Goal: Answer question/provide support: Share knowledge or assist other users

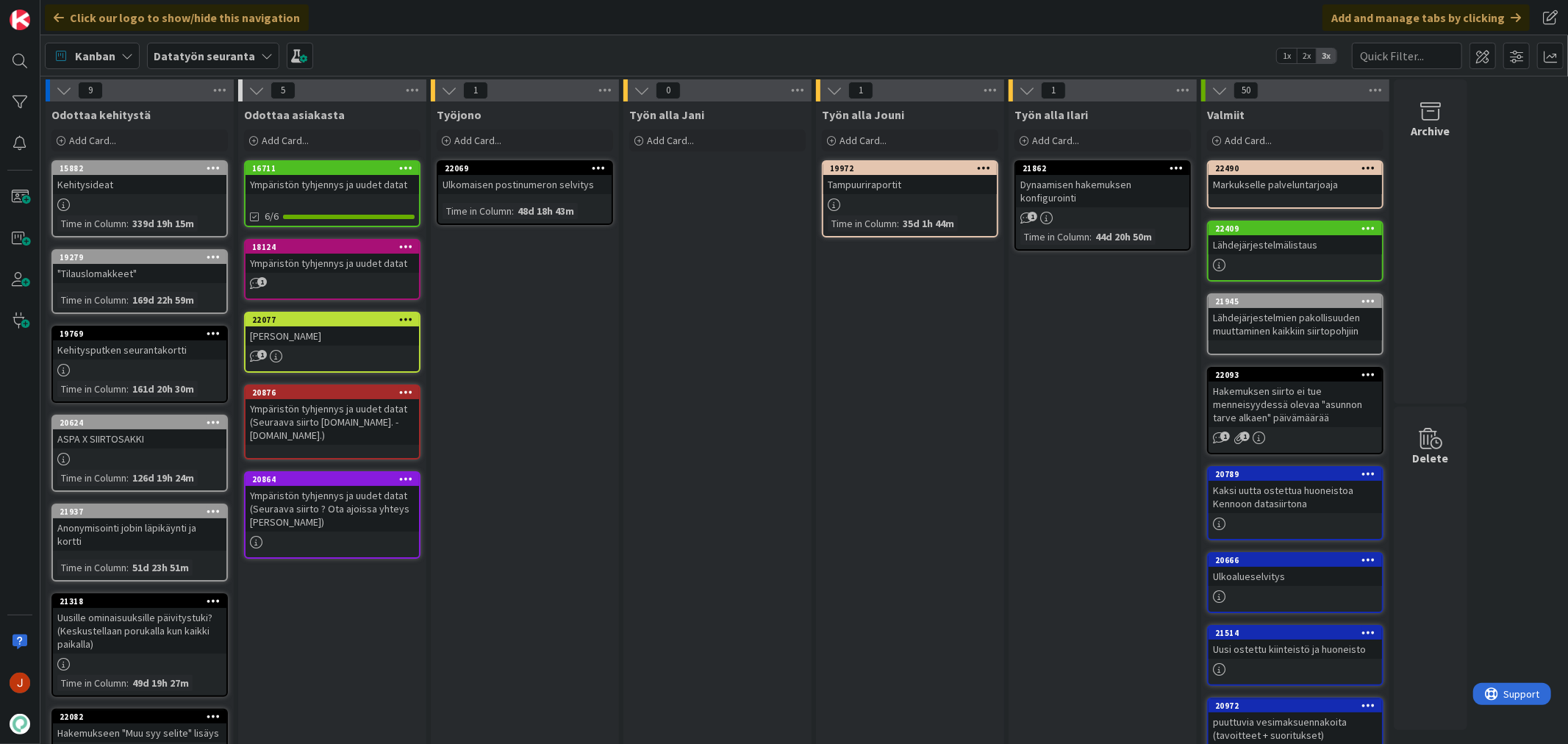
click at [266, 63] on div "Datatyön seuranta" at bounding box center [213, 56] width 132 height 26
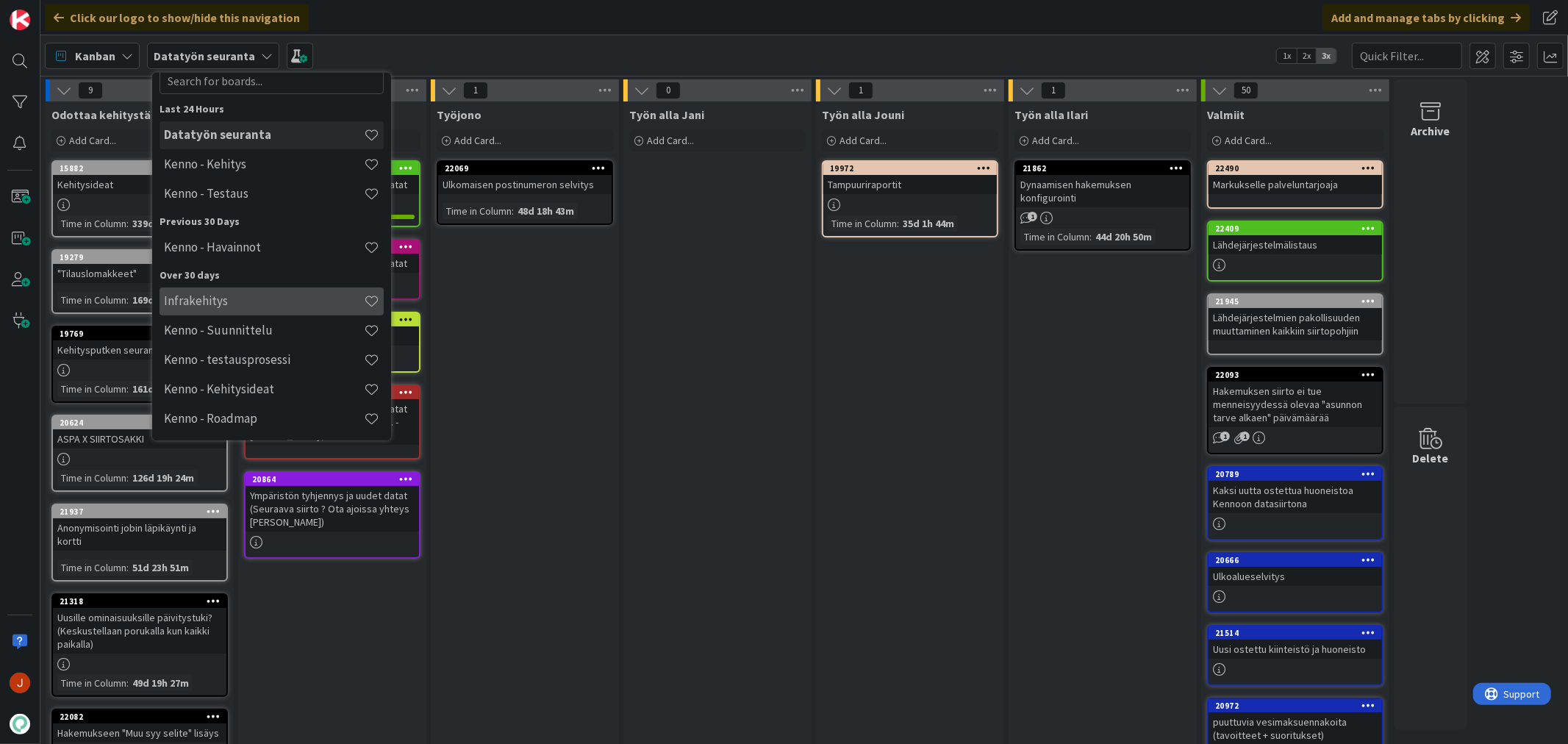
scroll to position [47, 0]
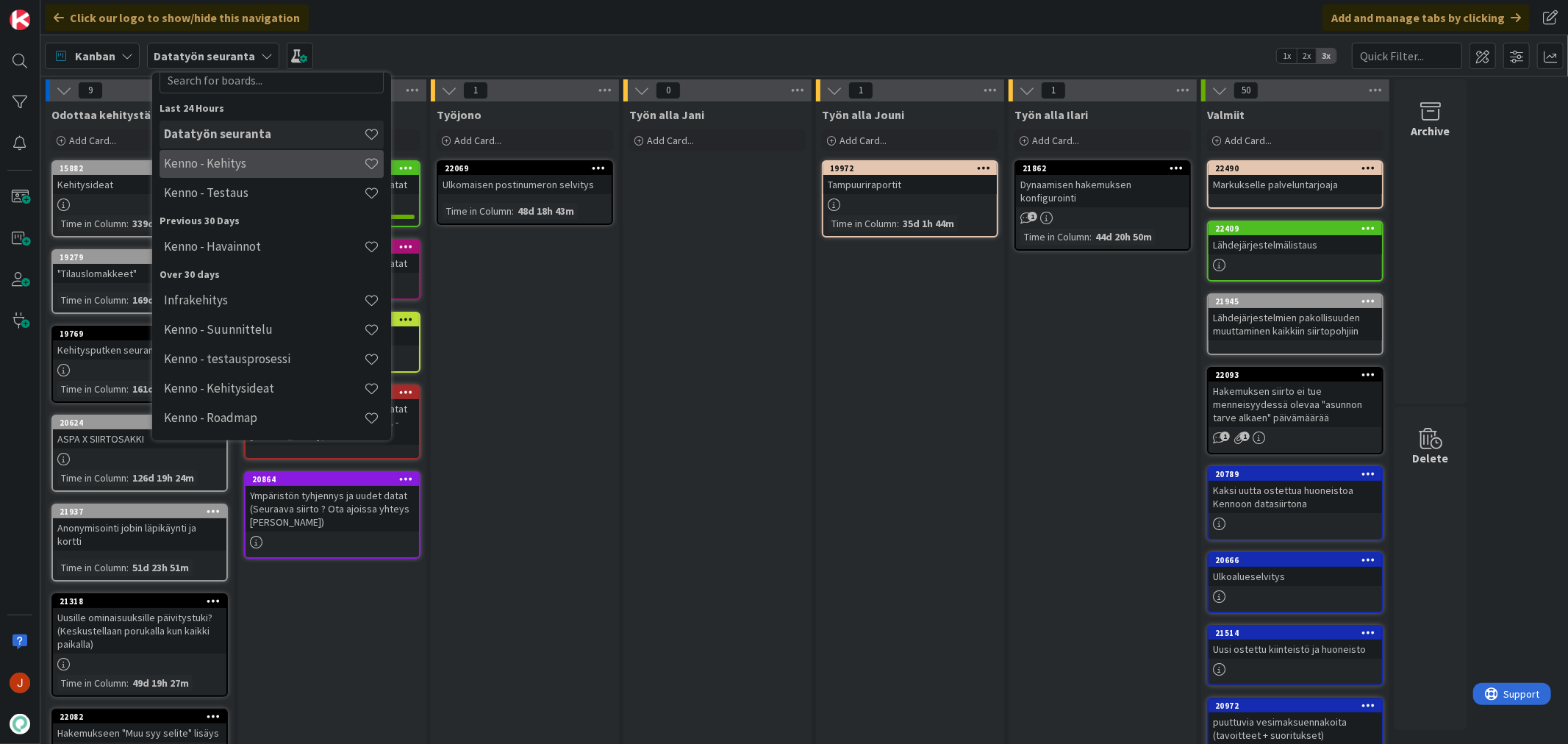
click at [281, 163] on h4 "Kenno - Kehitys" at bounding box center [264, 163] width 200 height 15
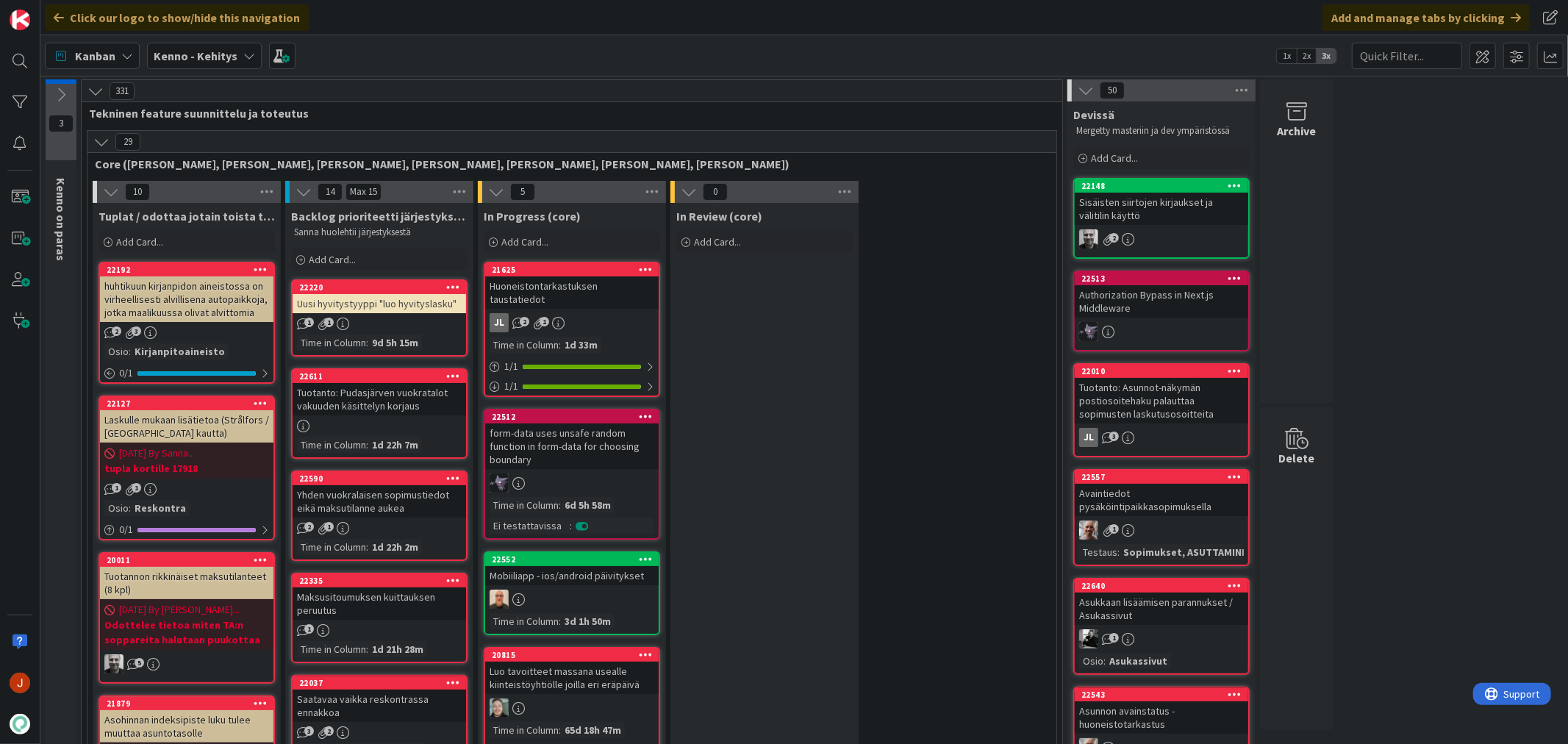
scroll to position [1778, 0]
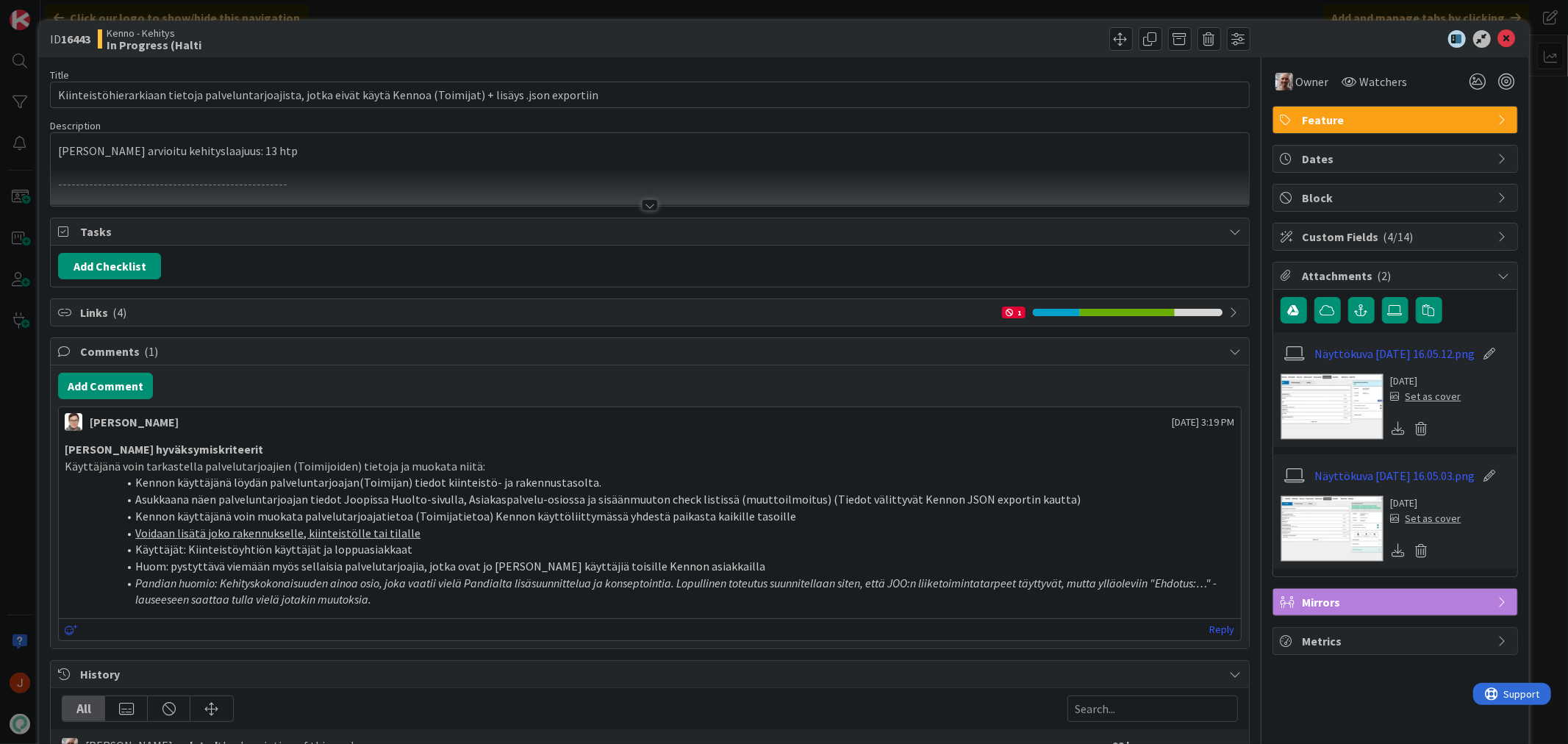
click at [644, 203] on div at bounding box center [650, 206] width 16 height 12
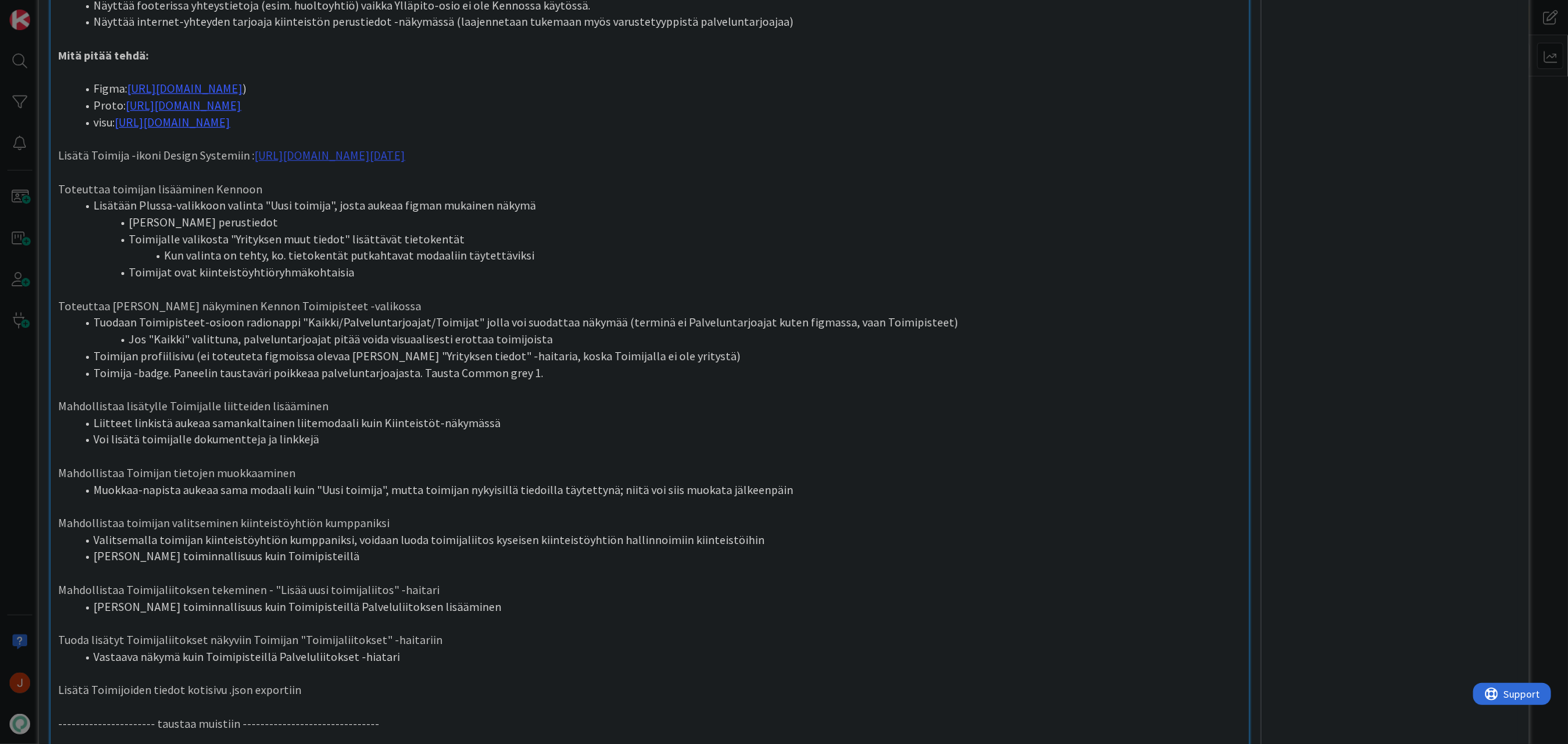
scroll to position [1028, 0]
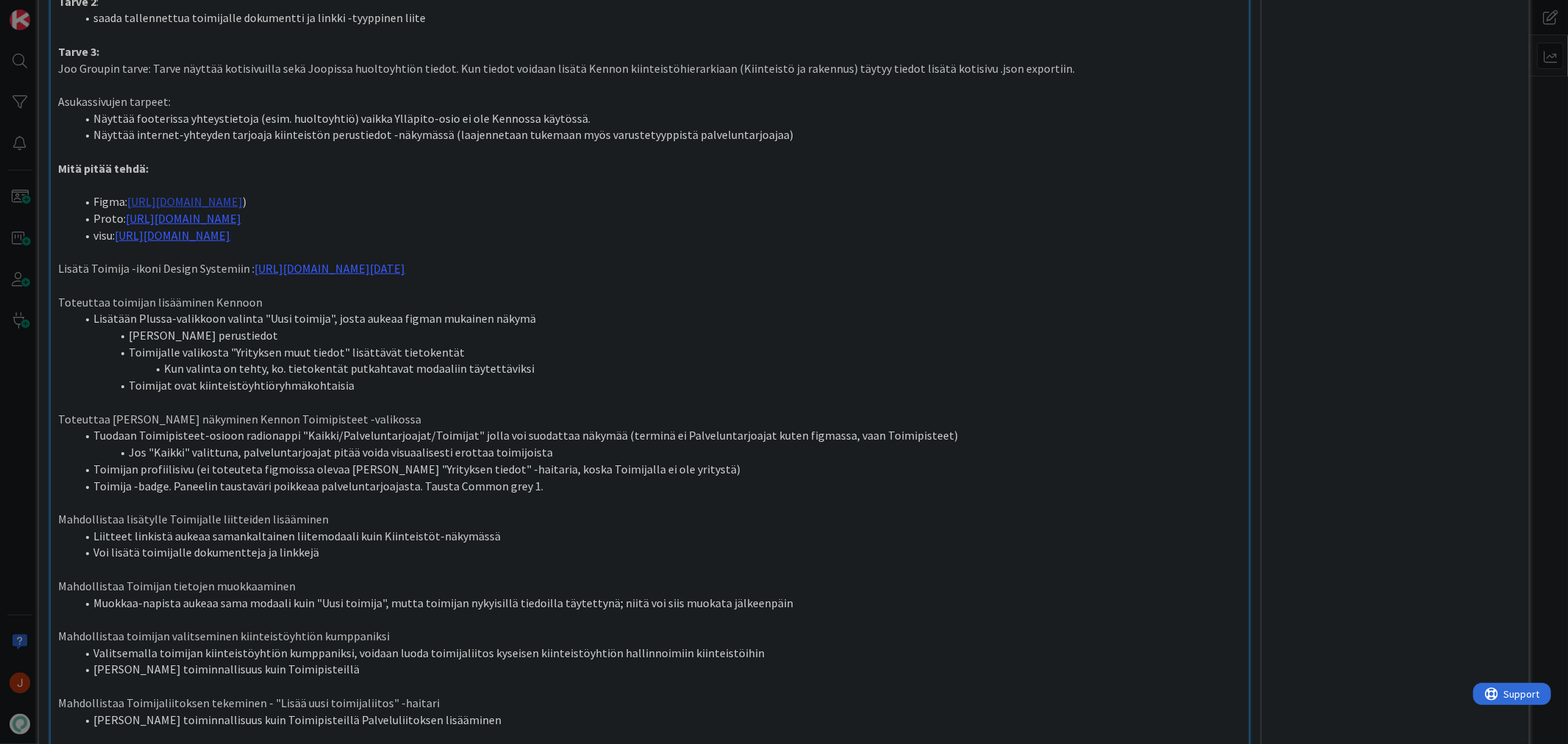
click at [242, 200] on link "https://www.figma.com/design/tVrM7F0dWYQn47os8szCQo/Teht%C3%A4v%C3%A4t-ja-kiint…" at bounding box center [184, 202] width 115 height 15
click at [489, 230] on link "https://www.figma.com/design/tVrM7F0dWYQn47os8szCQo/Teht%C3%A4v%C3%A4t-ja-kiint…" at bounding box center [466, 230] width 105 height 19
click at [453, 361] on li "Toimijalle valikosta "Yrityksen muut tiedot" lisättävät tietokentät" at bounding box center [659, 352] width 1165 height 17
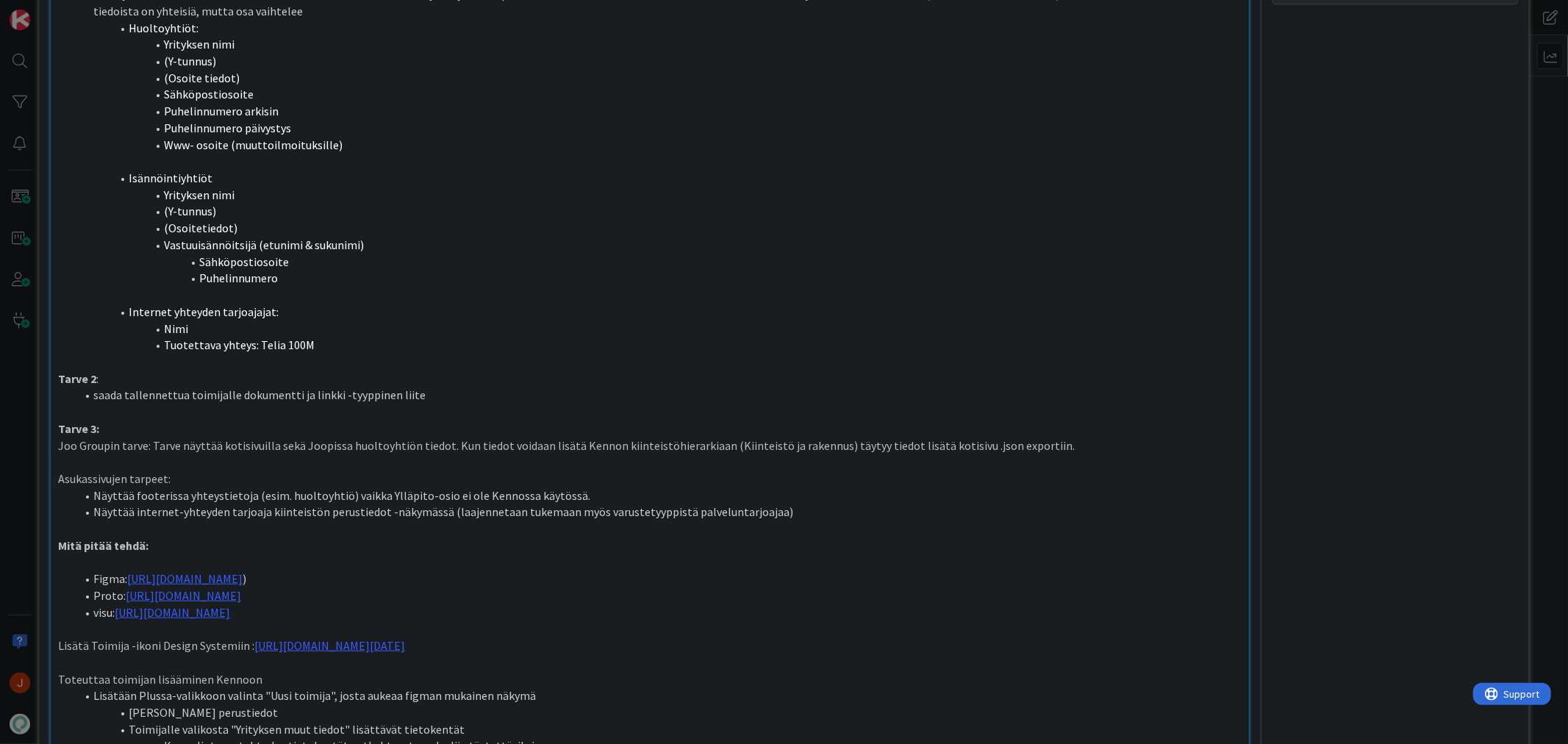
scroll to position [653, 0]
click at [241, 593] on link "https://www.figma.com/proto/tVrM7F0dWYQn47os8szCQo/Teht%C3%A4v%C3%A4t-ja-kiinte…" at bounding box center [183, 593] width 115 height 15
click at [647, 642] on link "https://www.figma.com/proto/tVrM7F0dWYQn47os8szCQo/Teht%C3%A4v%C3%A4t-ja-kiinte…" at bounding box center [607, 639] width 101 height 19
click at [230, 617] on link "https://www.figma.com/design/tVrM7F0dWYQn47os8szCQo/Teht%C3%A4v%C3%A4t-ja-kiint…" at bounding box center [172, 611] width 115 height 15
click at [453, 649] on link "https://www.figma.com/design/tVrM7F0dWYQn47os8szCQo/Teht%C3%A4v%C3%A4t-ja-kiint…" at bounding box center [450, 655] width 101 height 19
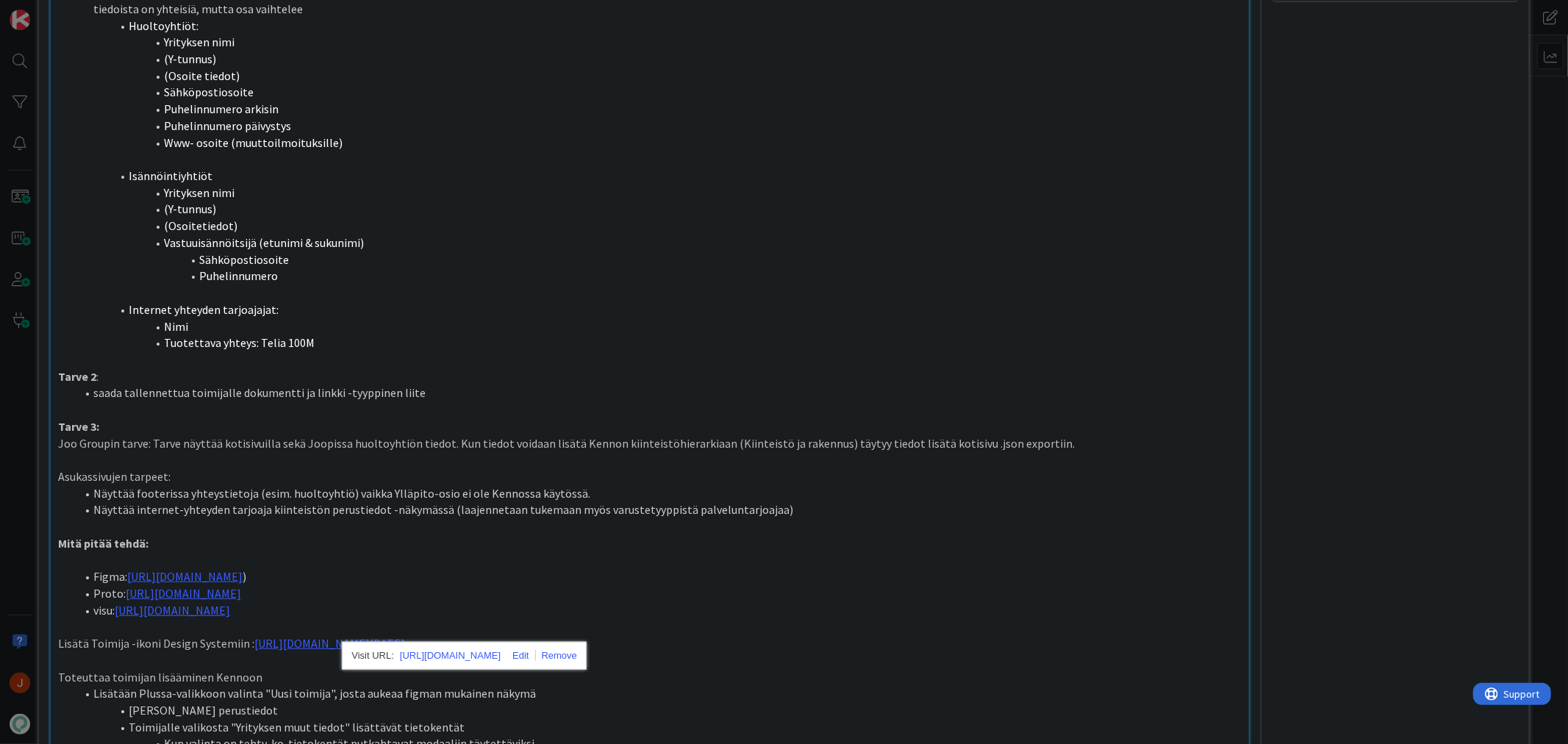
click at [728, 423] on p "Tarve 3:" at bounding box center [649, 427] width 1183 height 17
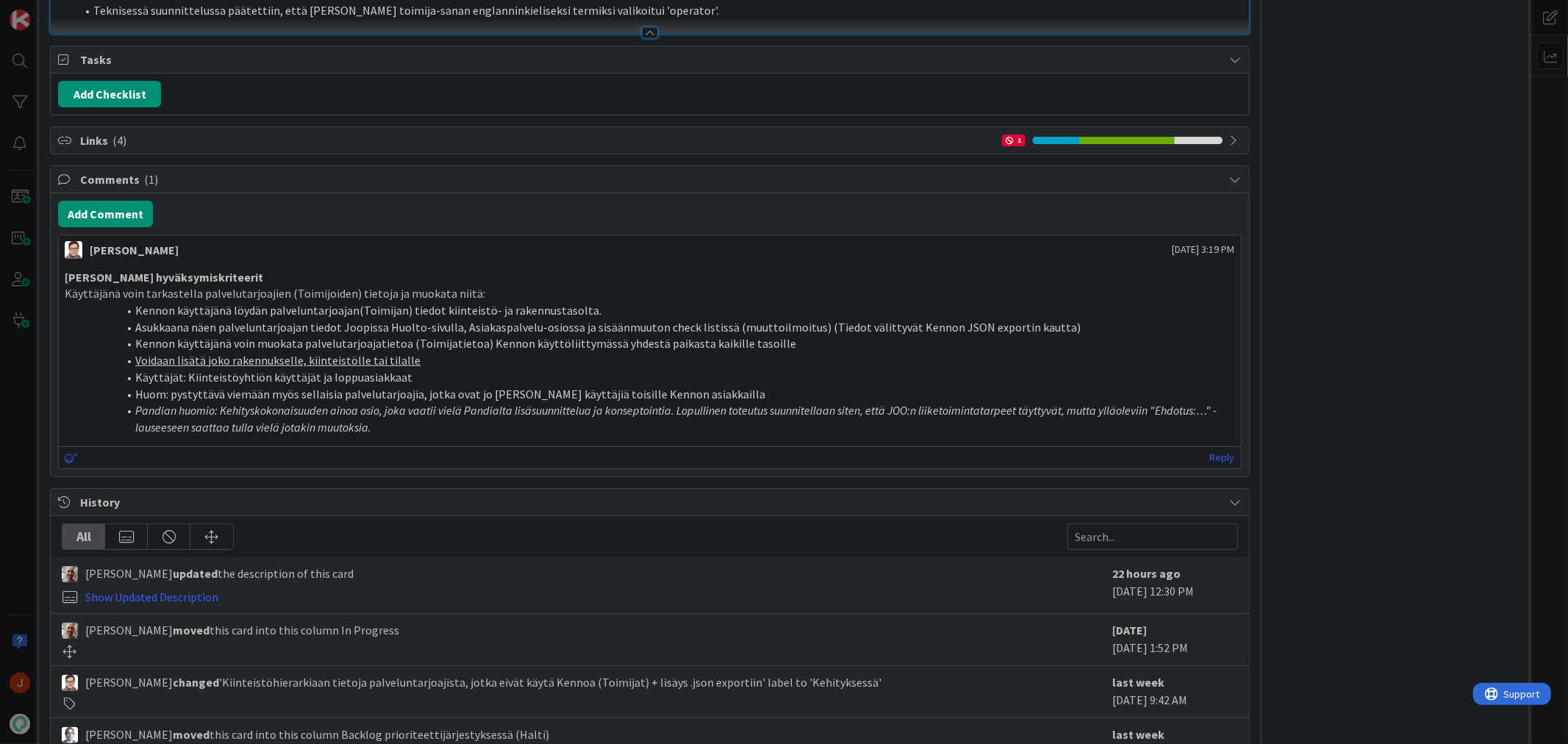
scroll to position [2254, 0]
click at [126, 229] on button "Add Comment" at bounding box center [105, 215] width 95 height 26
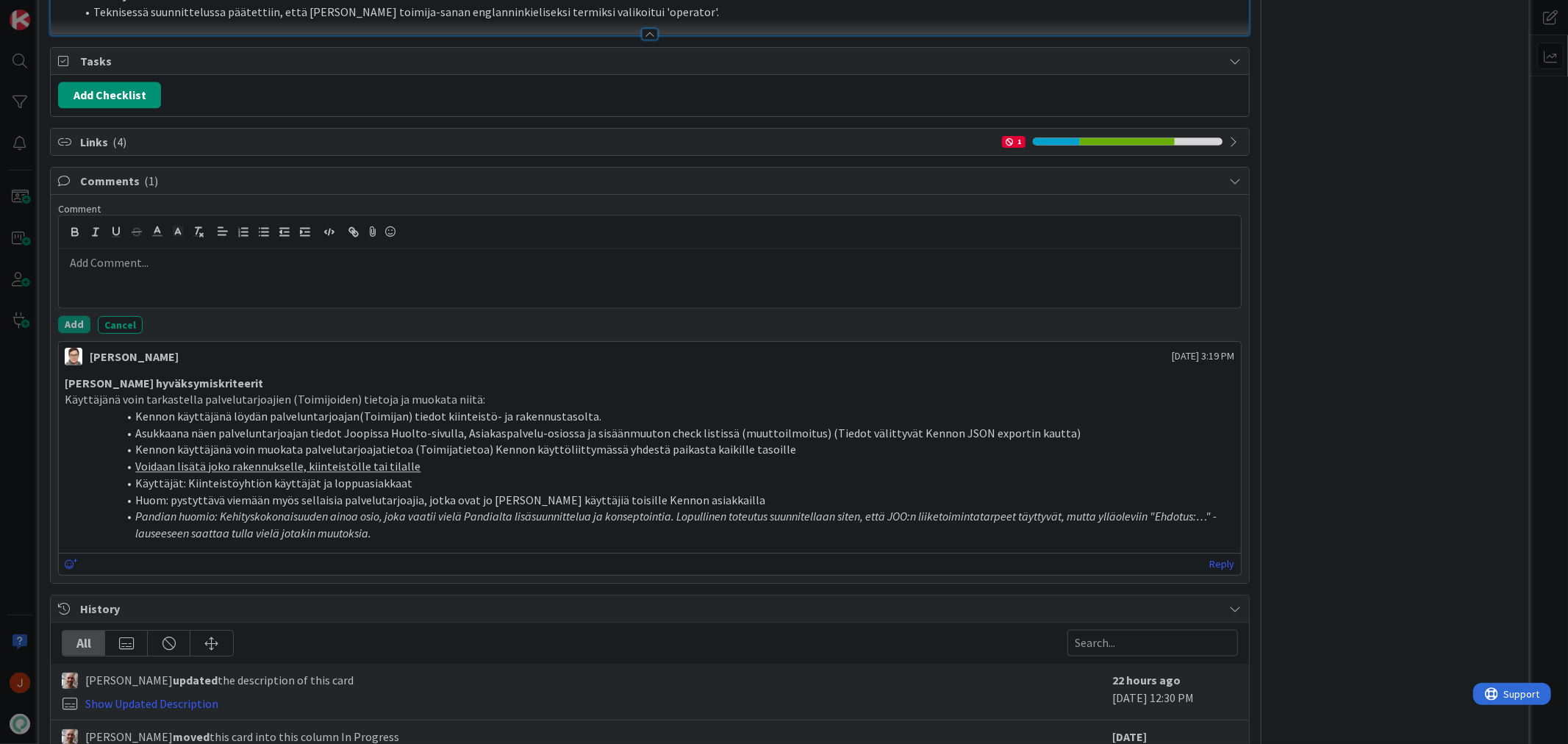
click at [187, 290] on div at bounding box center [649, 279] width 1181 height 59
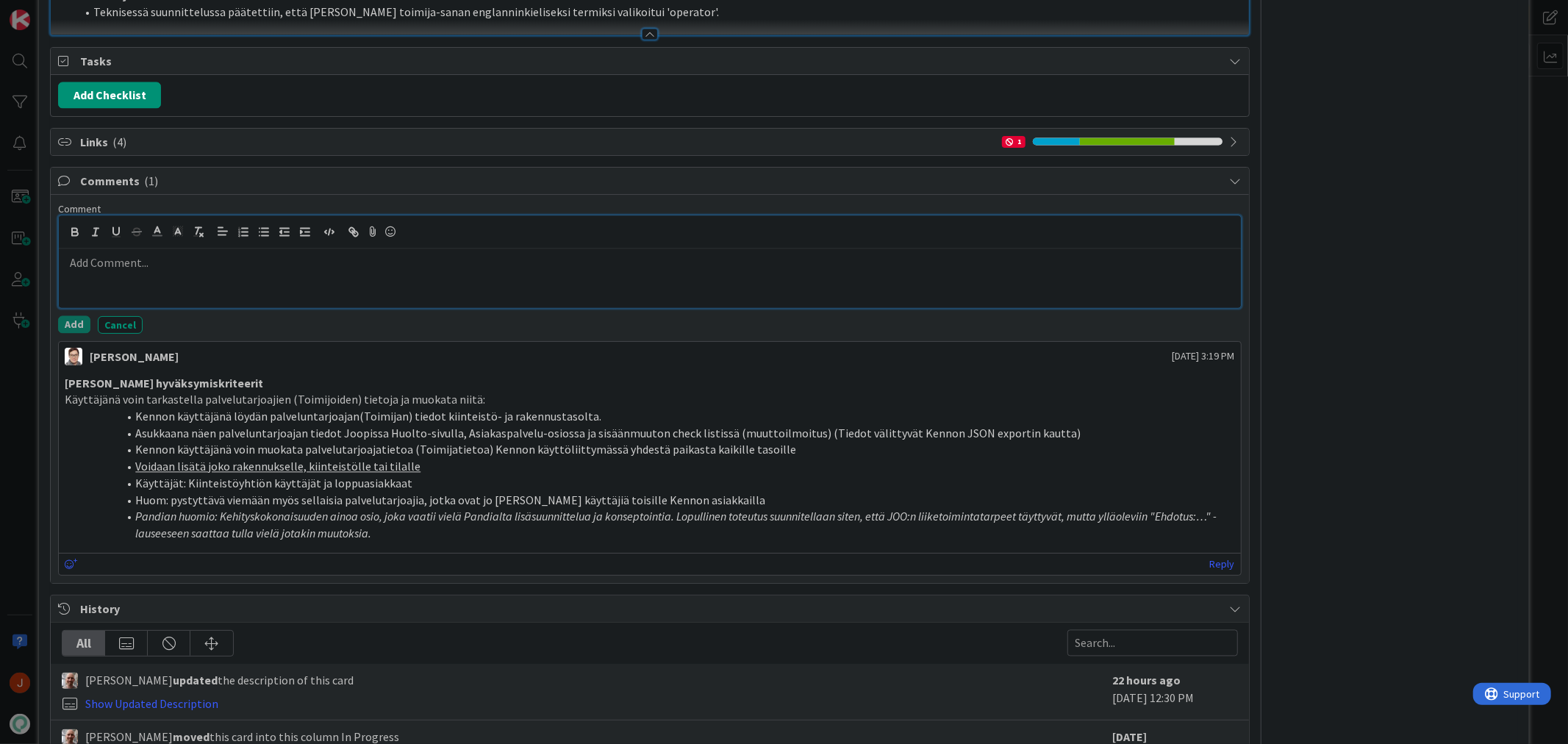
click at [121, 272] on p at bounding box center [650, 264] width 1170 height 17
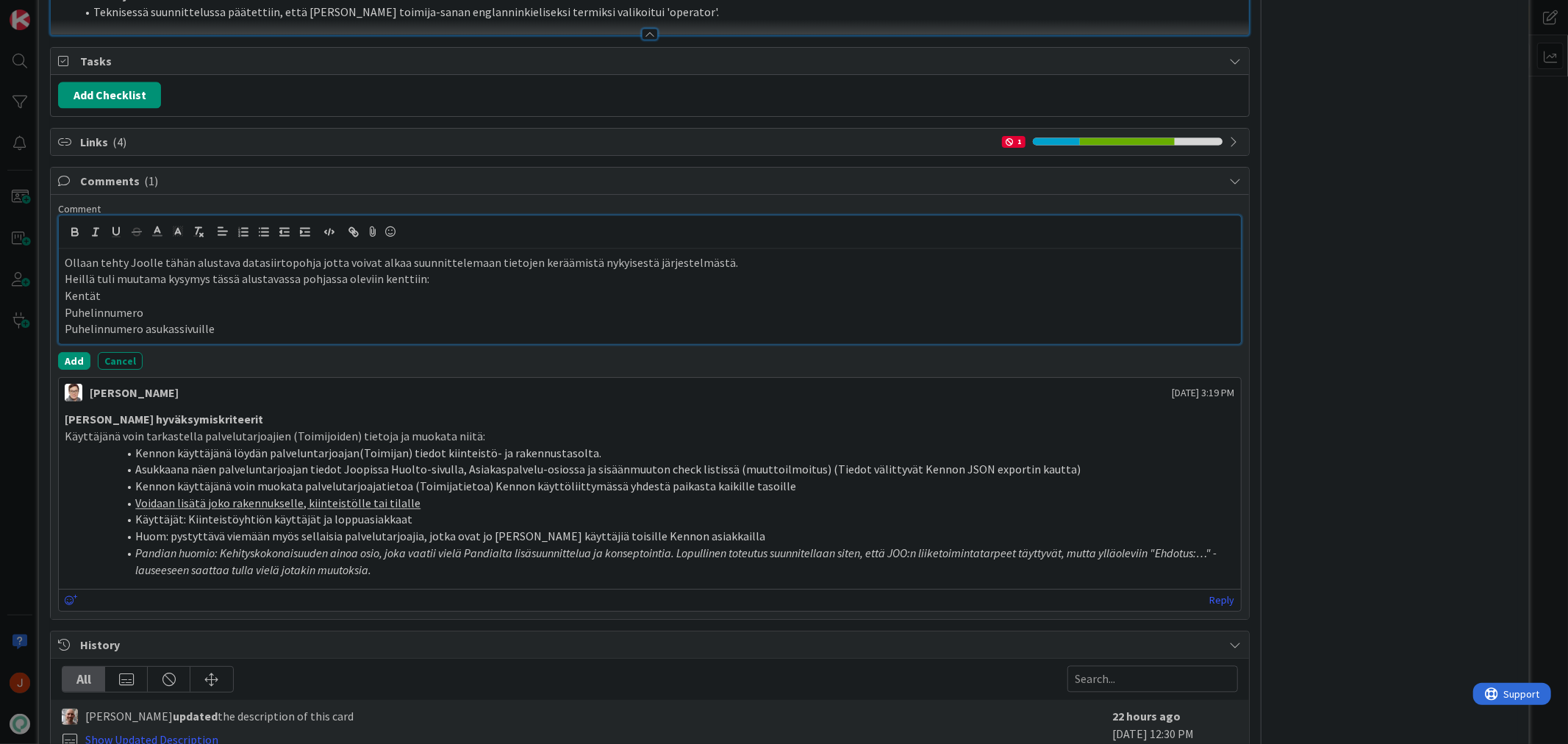
click at [445, 305] on p "Kentät" at bounding box center [650, 297] width 1170 height 17
click at [424, 288] on p "Heillä tuli muutama kysymys tässä alustavassa pohjassa oleviin kenttiin:" at bounding box center [650, 279] width 1170 height 17
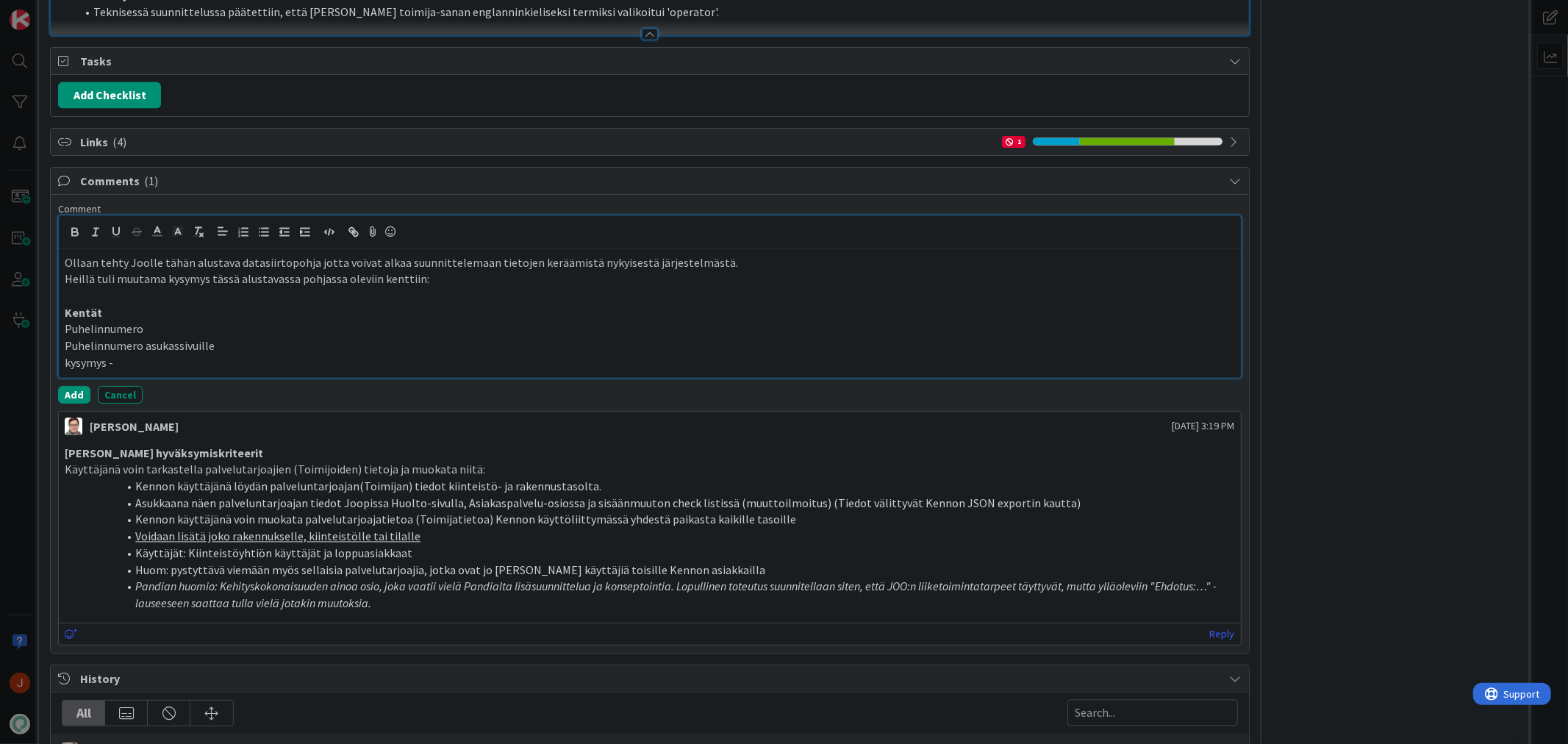
drag, startPoint x: 126, startPoint y: 383, endPoint x: 38, endPoint y: 389, distance: 88.2
click at [38, 389] on div "ID 16443 Kenno - Kehitys In Progress (Halti Title 111 / 128 Kiinteistöhierarkia…" at bounding box center [784, 372] width 1568 height 744
click at [201, 355] on p "Puhelinnumero asukassivuille" at bounding box center [650, 346] width 1170 height 17
click at [315, 372] on p "kysymys -" at bounding box center [650, 364] width 1170 height 17
click at [244, 372] on p "kysymys -" at bounding box center [650, 364] width 1170 height 17
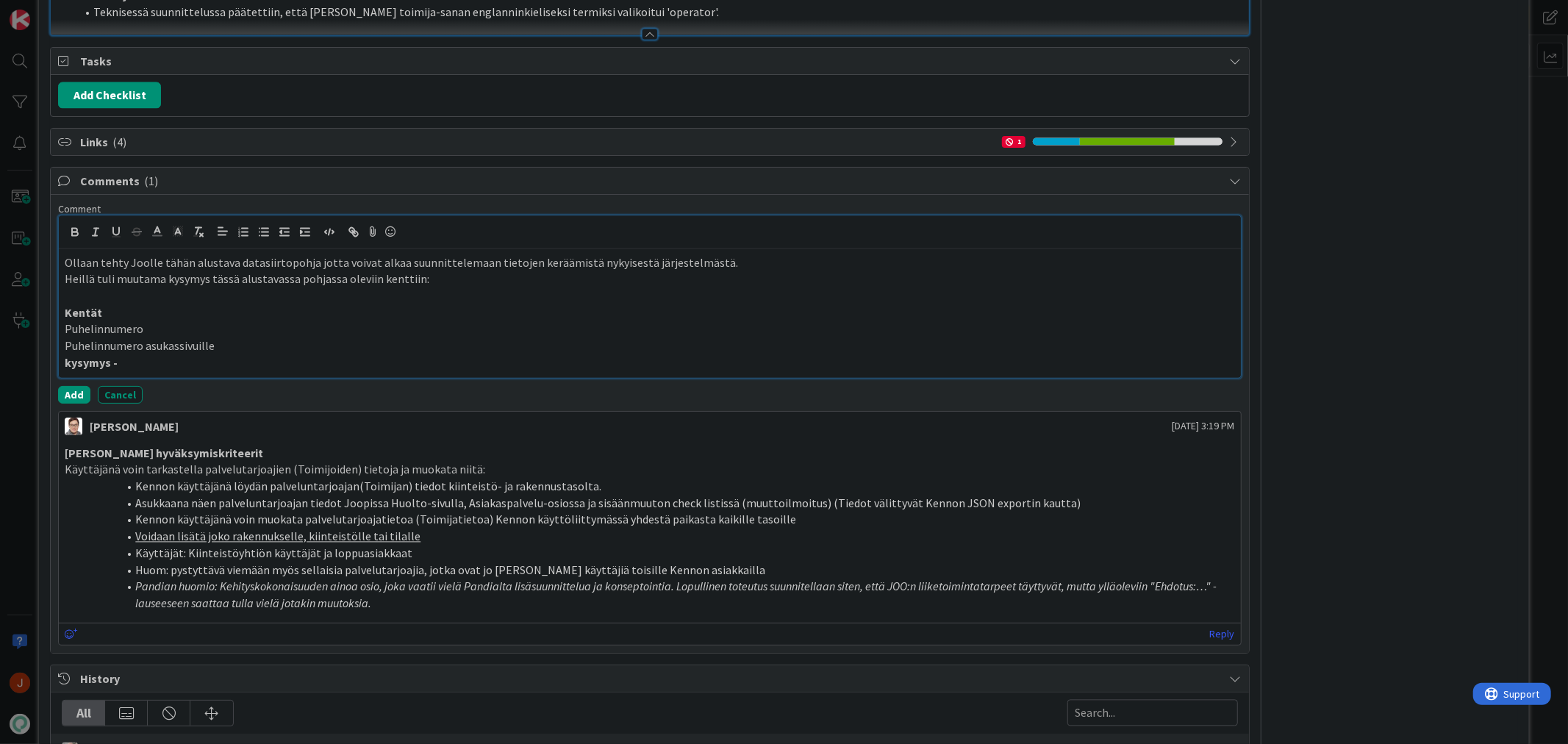
drag, startPoint x: 167, startPoint y: 383, endPoint x: 63, endPoint y: 381, distance: 104.0
click at [63, 378] on div "Ollaan tehty Joolle tähän alustava datasiirtopohja jotta voivat alkaa suunnitte…" at bounding box center [649, 313] width 1181 height 129
click at [130, 372] on p "kysymys -" at bounding box center [650, 364] width 1170 height 17
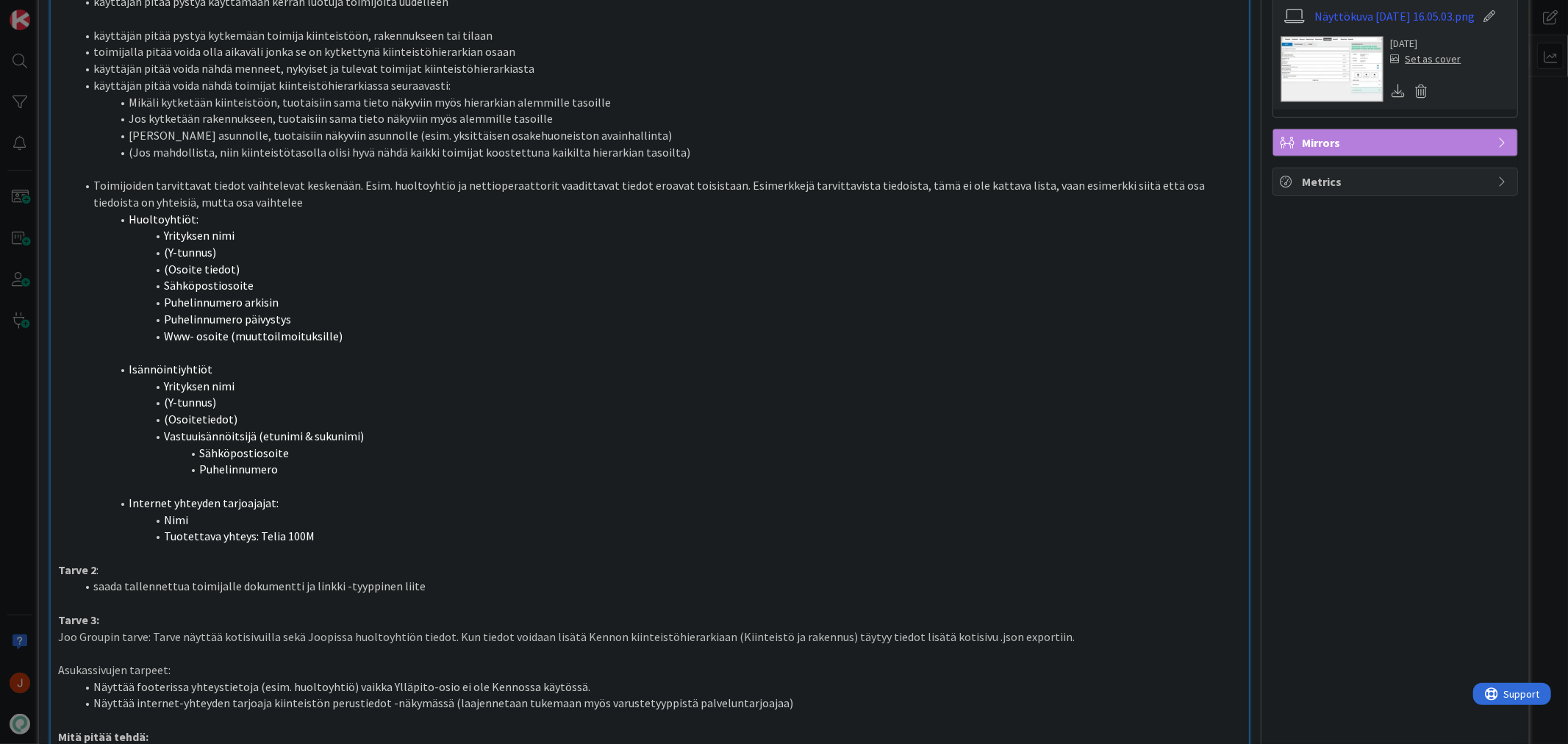
scroll to position [456, 0]
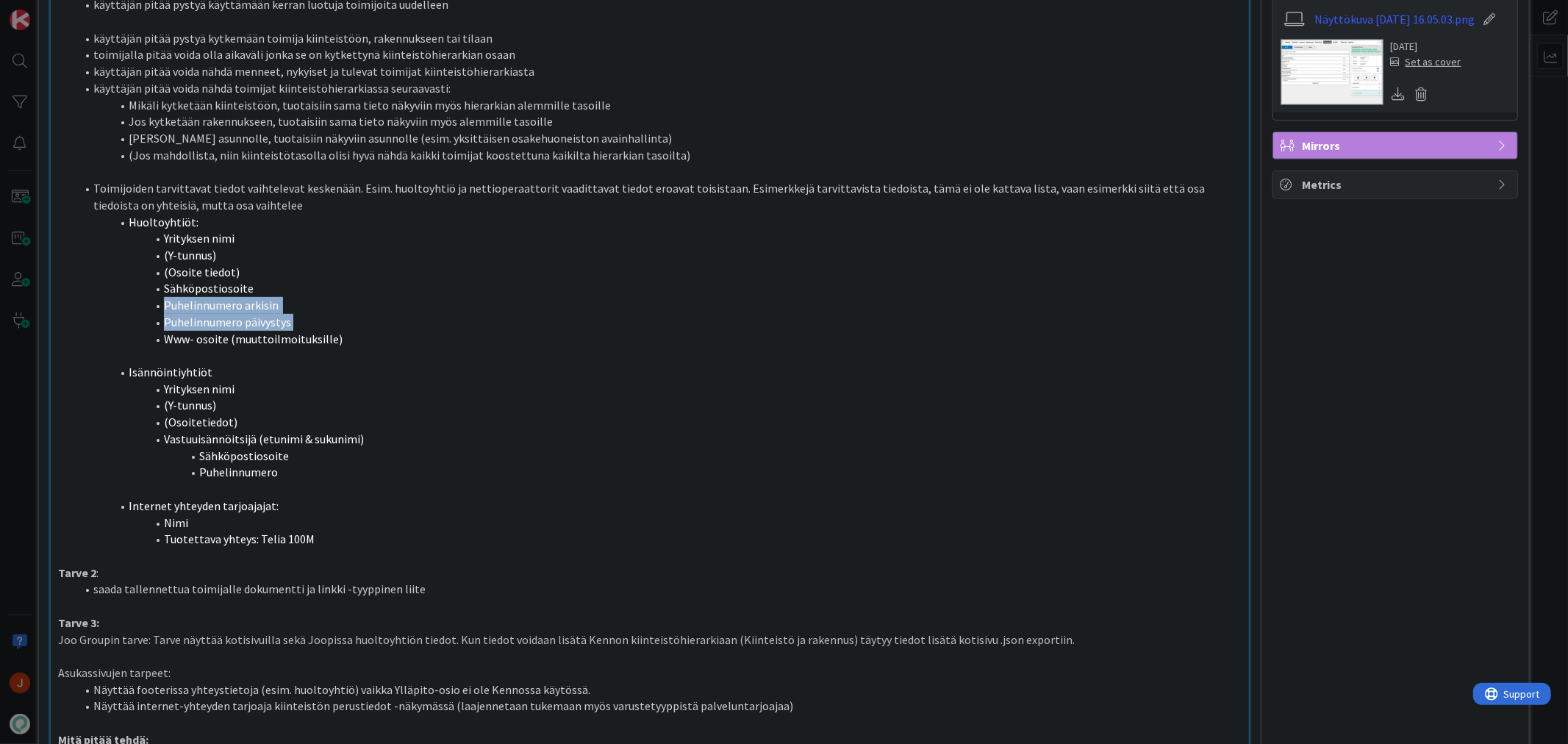
drag, startPoint x: 299, startPoint y: 321, endPoint x: 162, endPoint y: 309, distance: 137.5
click at [162, 309] on ol "Toimijoiden tarvittavat tiedot vaihtelevat keskenään. Esim. huoltoyhtiö ja nett…" at bounding box center [649, 264] width 1183 height 167
copy ol "Puhelinnumero arkisin Puhelinnumero päivystys"
click at [437, 422] on li "(Osoitetiedot)" at bounding box center [659, 422] width 1165 height 17
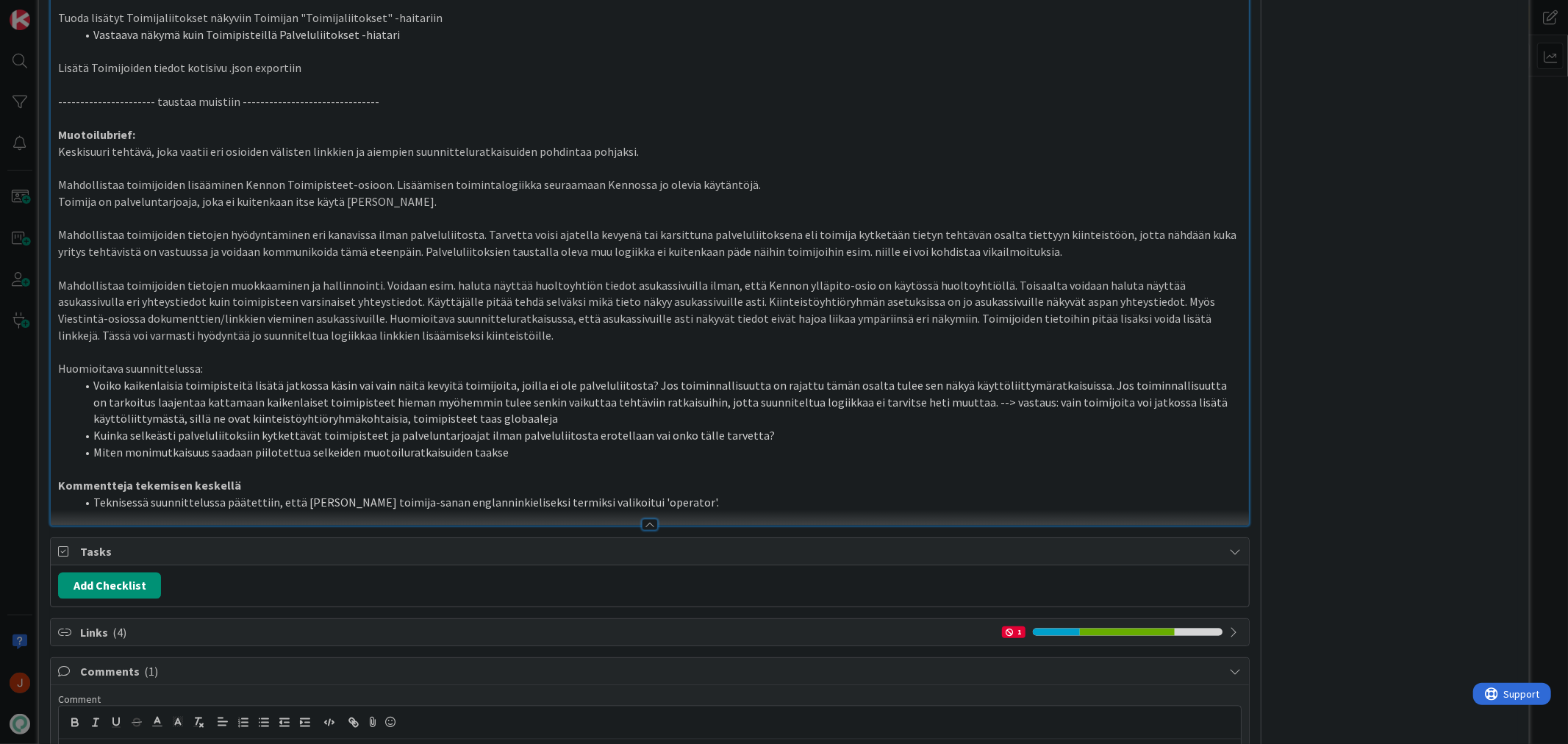
scroll to position [2254, 0]
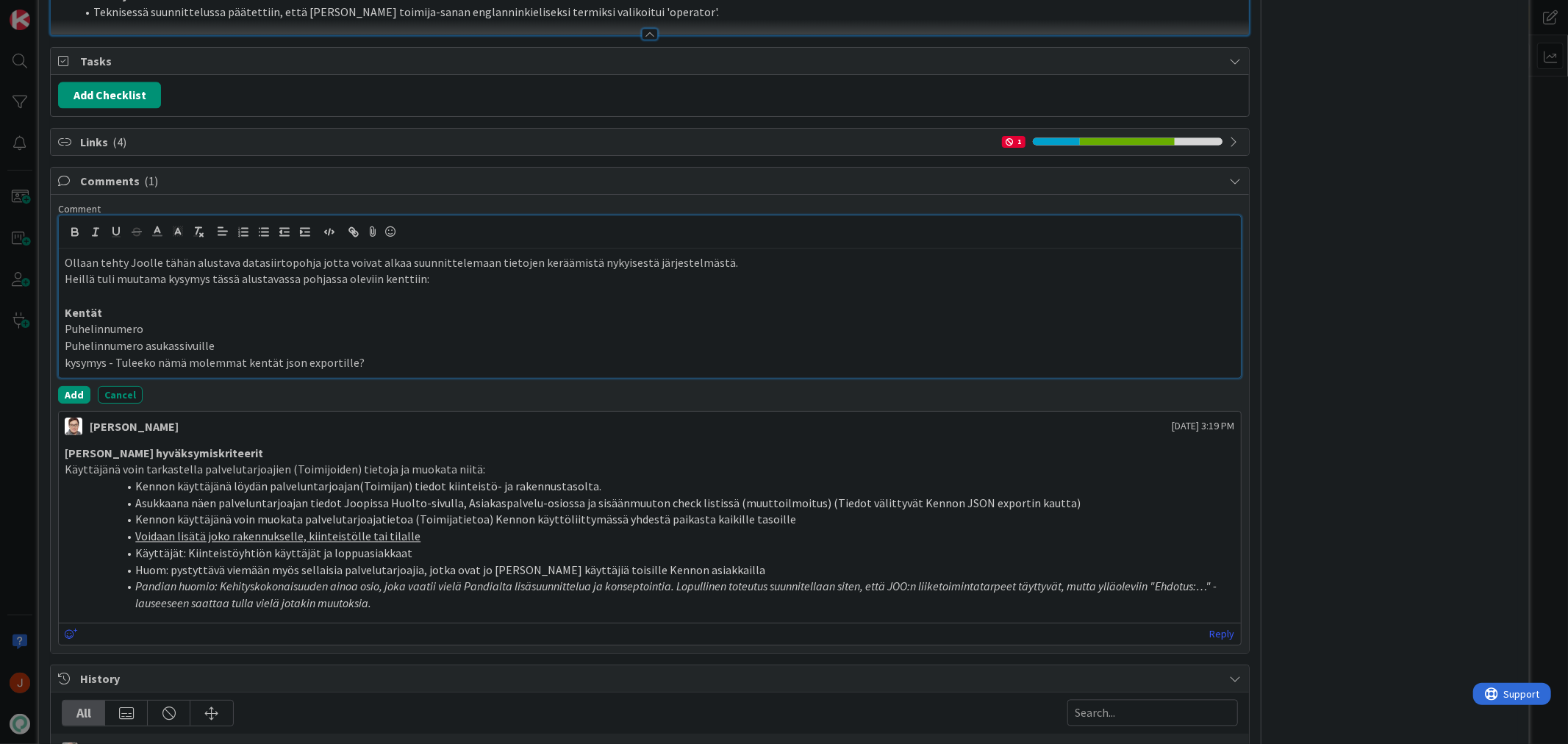
click at [388, 372] on p "kysymys - Tuleeko nämä molemmat kentät json exportille?" at bounding box center [650, 364] width 1170 height 17
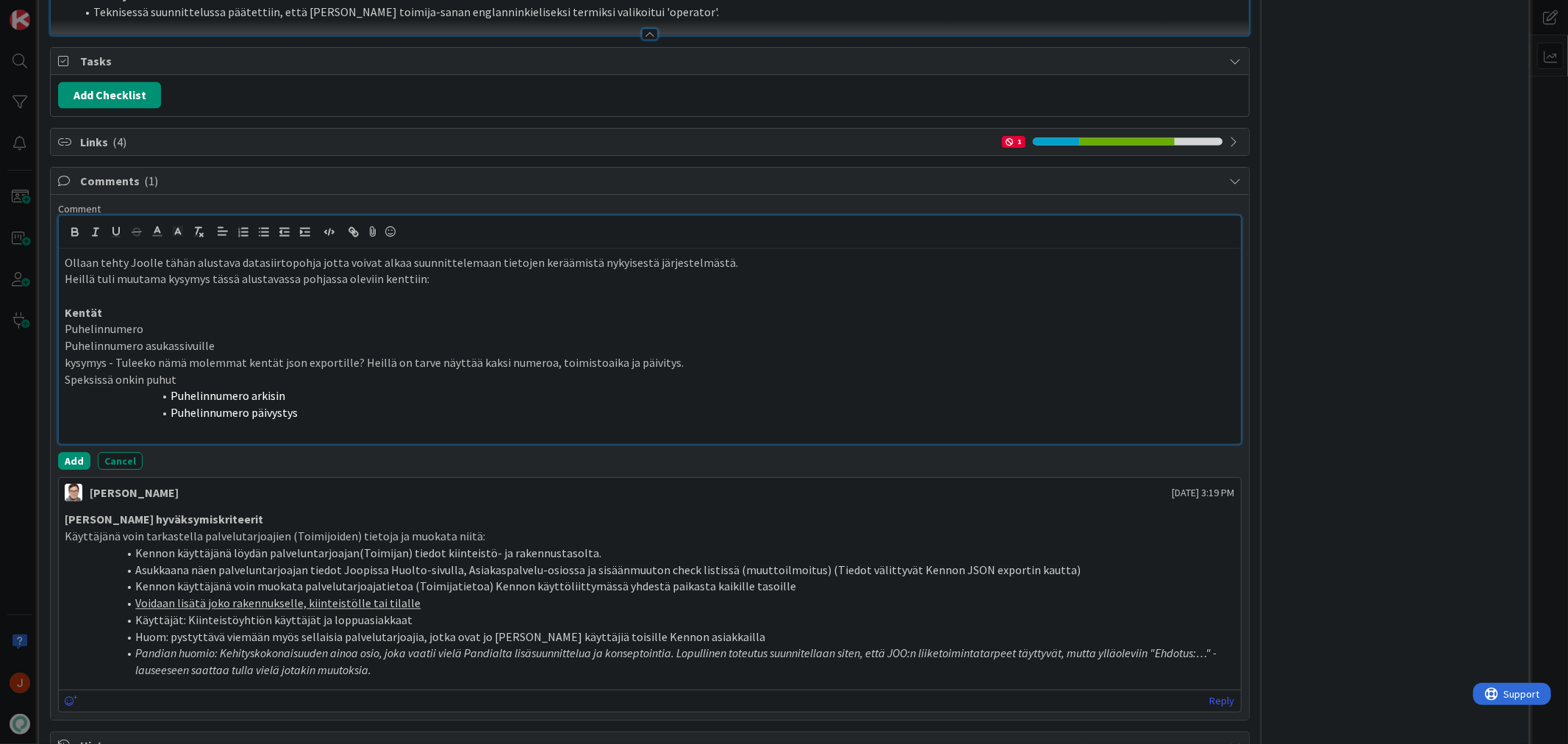
click at [221, 389] on p "Speksissä onkin puhut" at bounding box center [650, 380] width 1170 height 17
drag, startPoint x: 192, startPoint y: 431, endPoint x: 153, endPoint y: 410, distance: 44.3
click at [153, 410] on ol "Puhelinnumero arkisin Puhelinnumero päivystys" at bounding box center [650, 405] width 1170 height 33
drag, startPoint x: 99, startPoint y: 328, endPoint x: 60, endPoint y: 328, distance: 39.0
click at [60, 328] on div "Ollaan tehty Joolle tähän alustava datasiirtopohja jotta voivat alkaa suunnitte…" at bounding box center [649, 347] width 1181 height 196
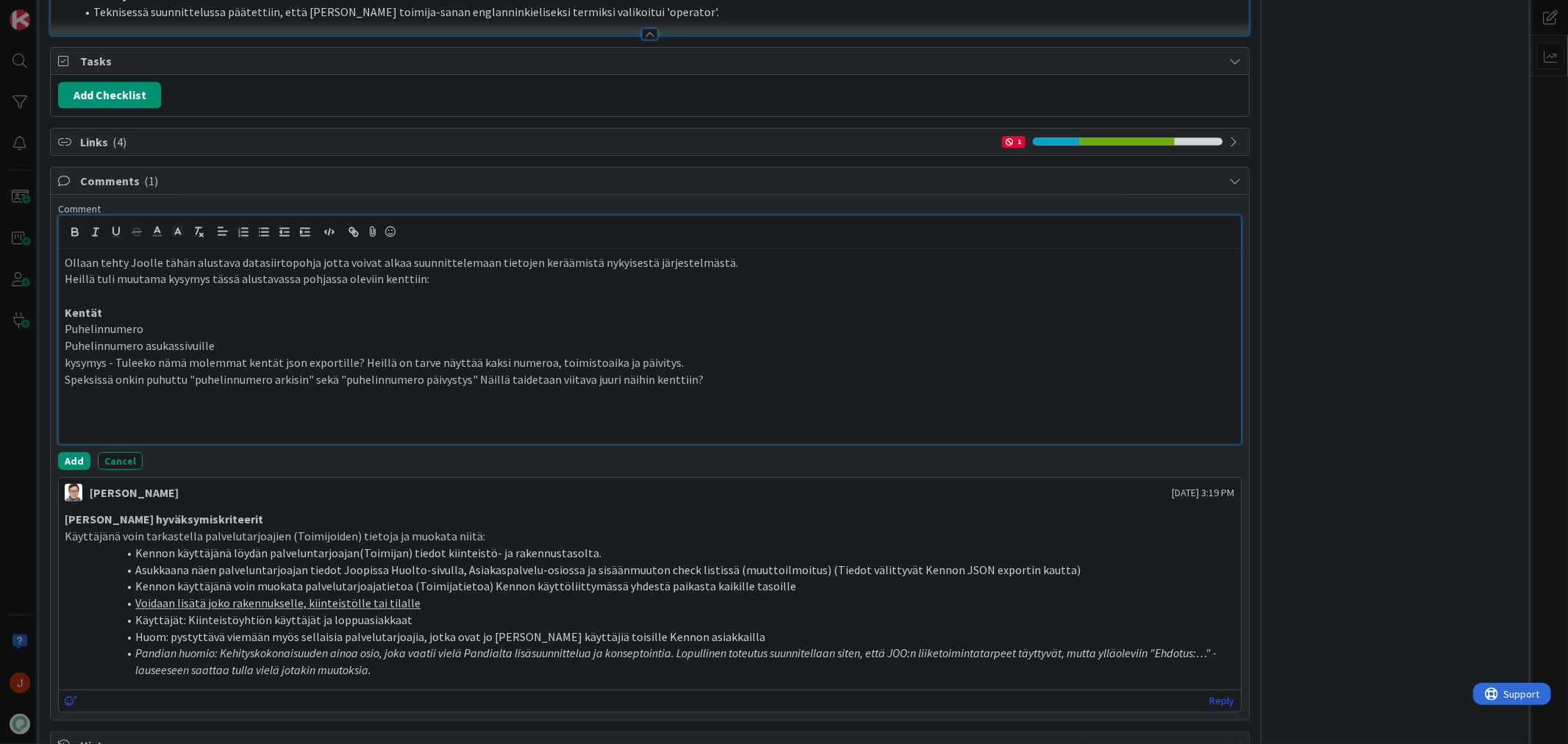
click at [65, 338] on p "Puhelinnumero" at bounding box center [650, 330] width 1170 height 17
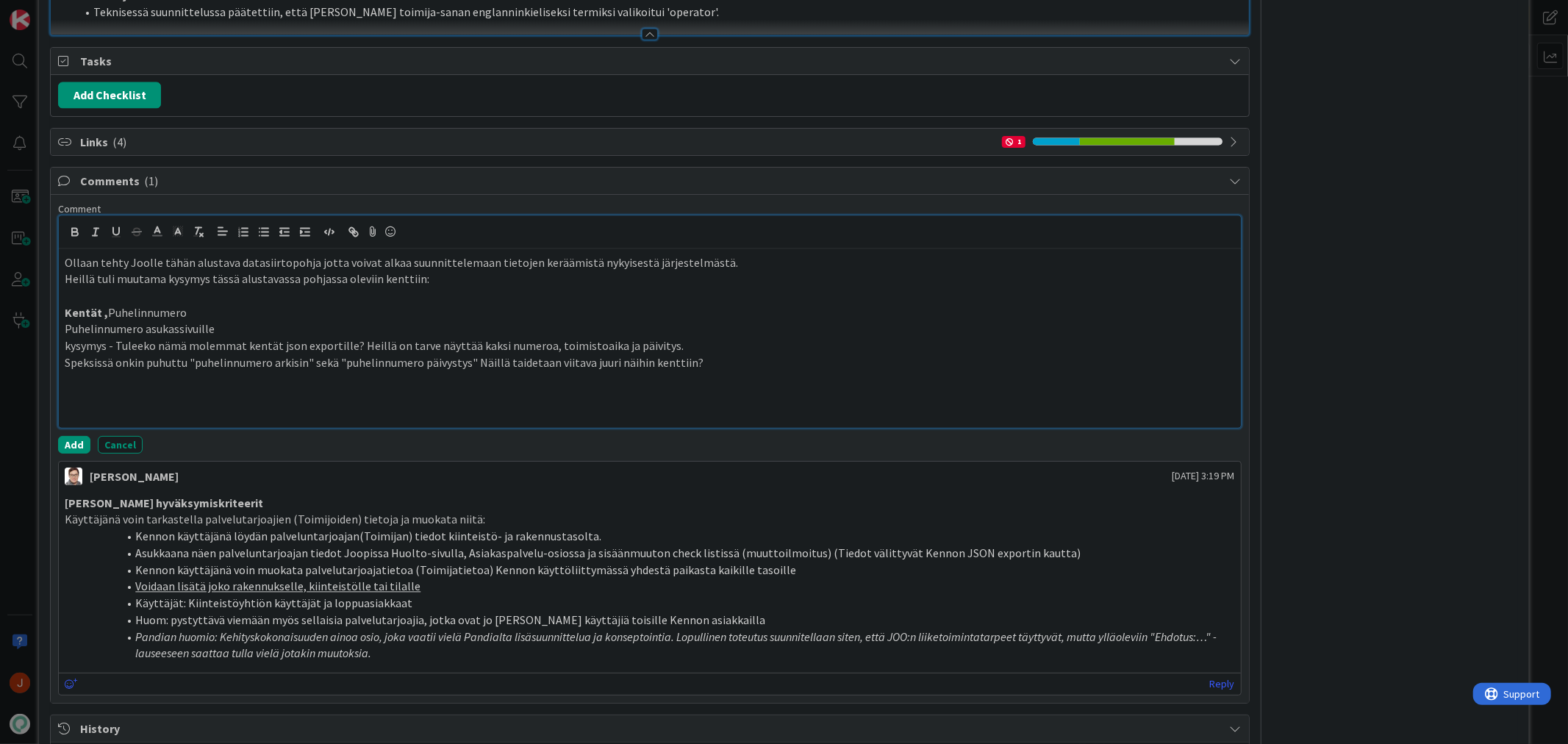
click at [66, 338] on p "Puhelinnumero asukassivuille" at bounding box center [650, 330] width 1170 height 17
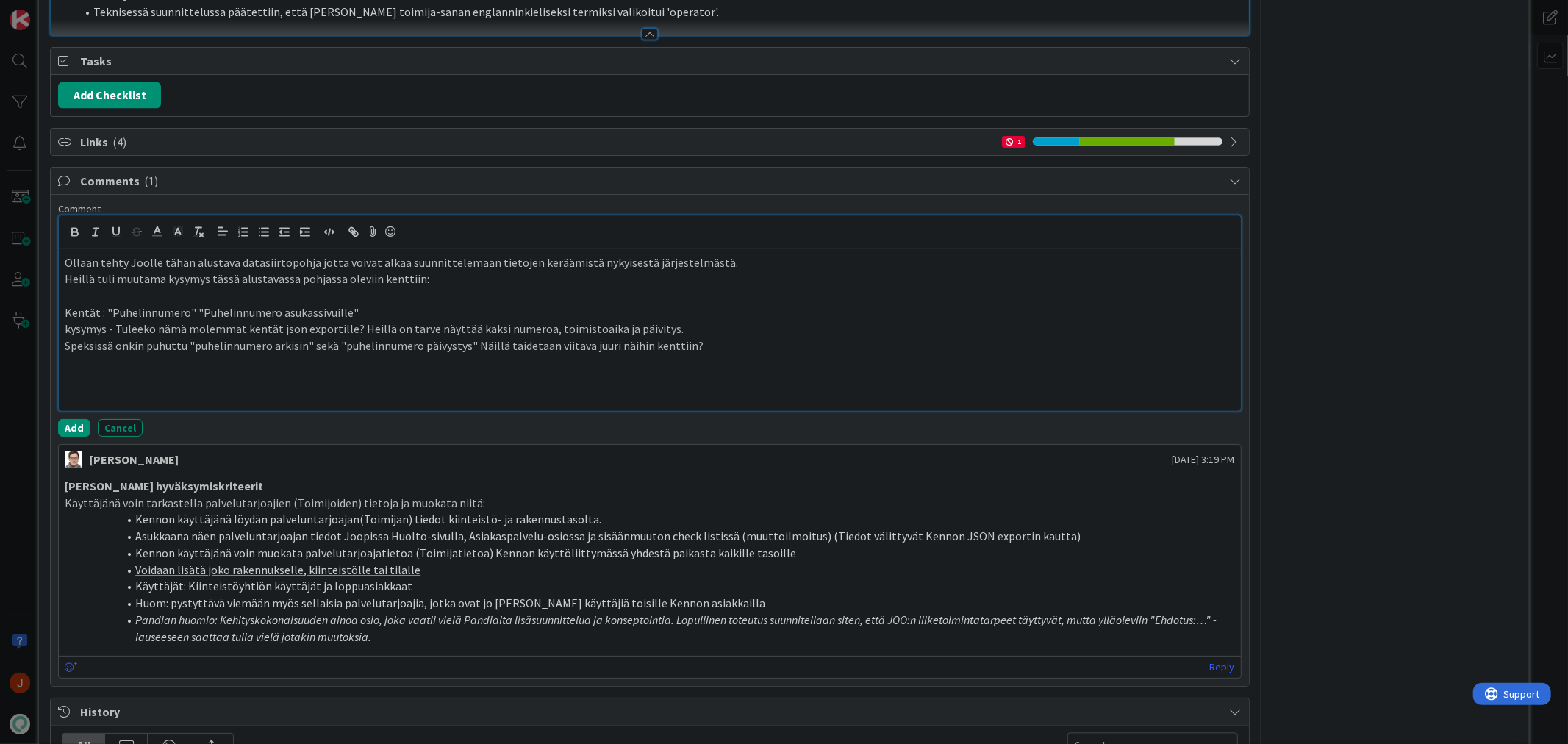
click at [397, 305] on p at bounding box center [650, 297] width 1170 height 17
click at [398, 305] on p at bounding box center [650, 297] width 1170 height 17
click at [105, 338] on p "kysymys - Tuleeko nämä molemmat kentät json exportille? Heillä on tarve näyttää…" at bounding box center [650, 330] width 1170 height 17
click at [85, 372] on p at bounding box center [650, 364] width 1170 height 17
click at [74, 389] on p at bounding box center [650, 380] width 1170 height 17
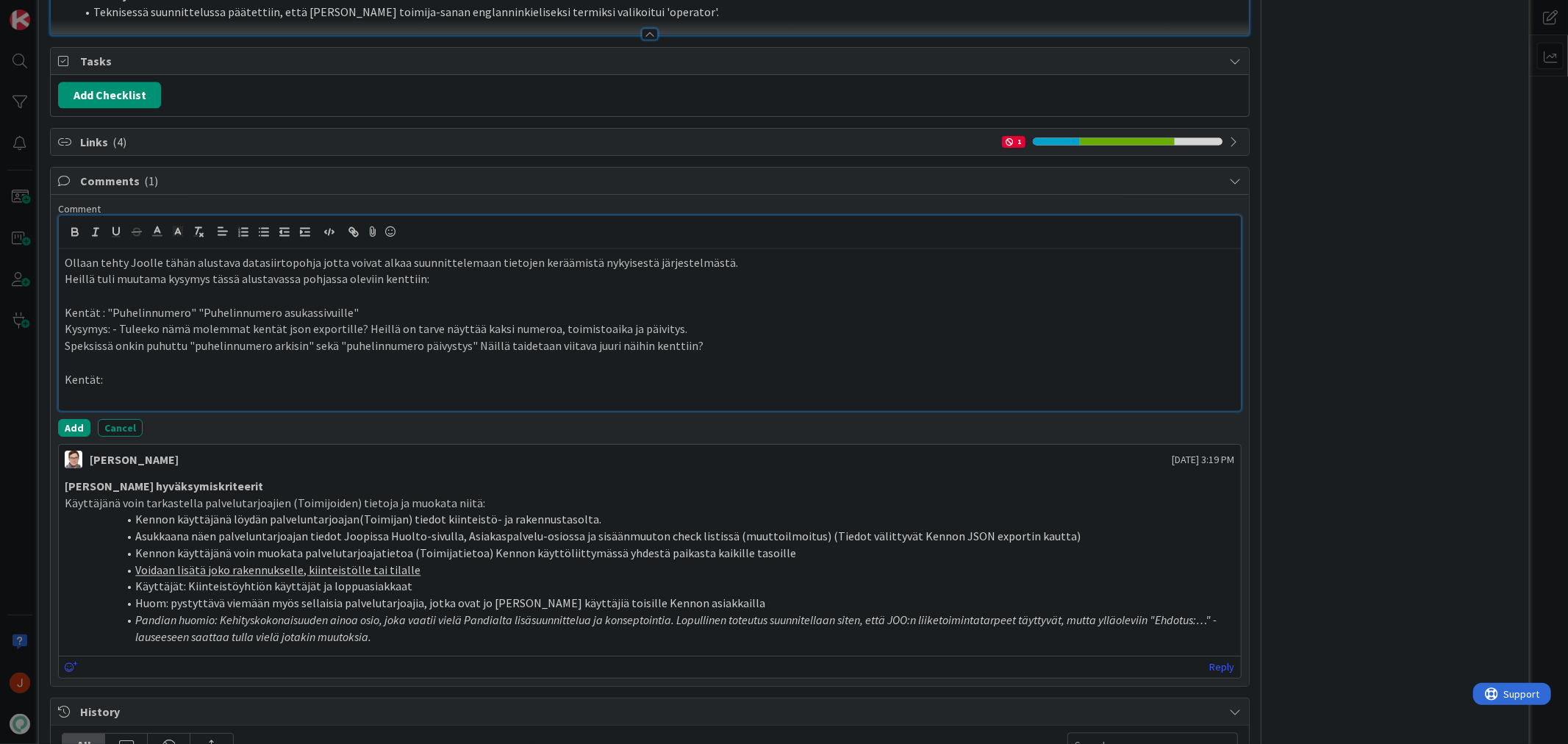
click at [679, 338] on p "Kysymys: - Tuleeko nämä molemmat kentät json exportille? Heillä on tarve näyttä…" at bounding box center [650, 330] width 1170 height 17
click at [465, 389] on p "Kentät:" at bounding box center [650, 380] width 1170 height 17
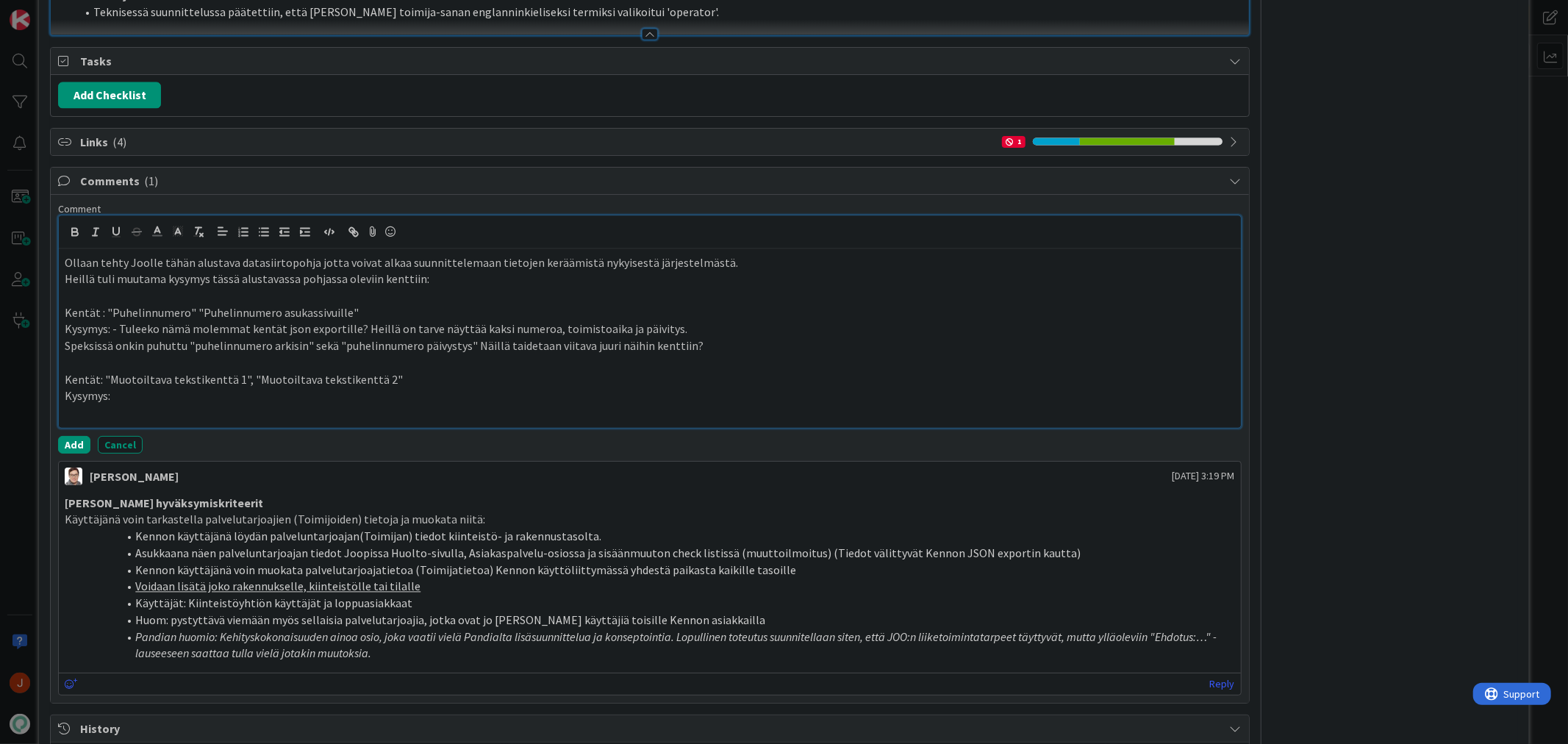
click at [193, 405] on p "Kysymys:" at bounding box center [650, 397] width 1170 height 17
click at [112, 405] on p "Kysymys: voiko nämä käyttää esim. kieliversiointiin?" at bounding box center [650, 397] width 1170 height 17
click at [378, 405] on p "Kysymys: Voiko nämä käyttää esim. kieliversiointiin?" at bounding box center [650, 397] width 1170 height 17
click at [357, 338] on p "Kysymys: - Tuleeko nämä molemmat kentät json exportille? Heillä on tarve näyttä…" at bounding box center [650, 330] width 1170 height 17
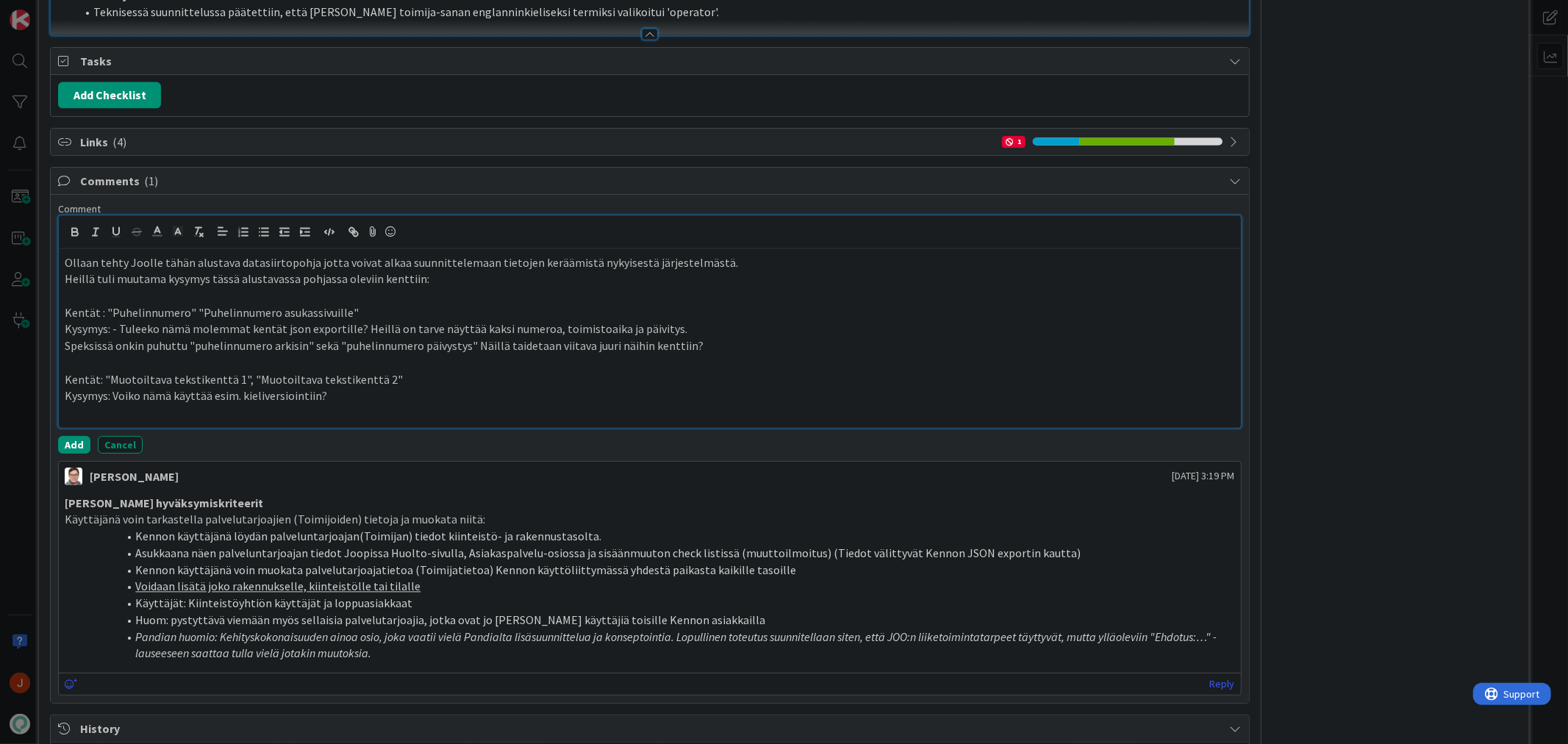
scroll to position [2173, 0]
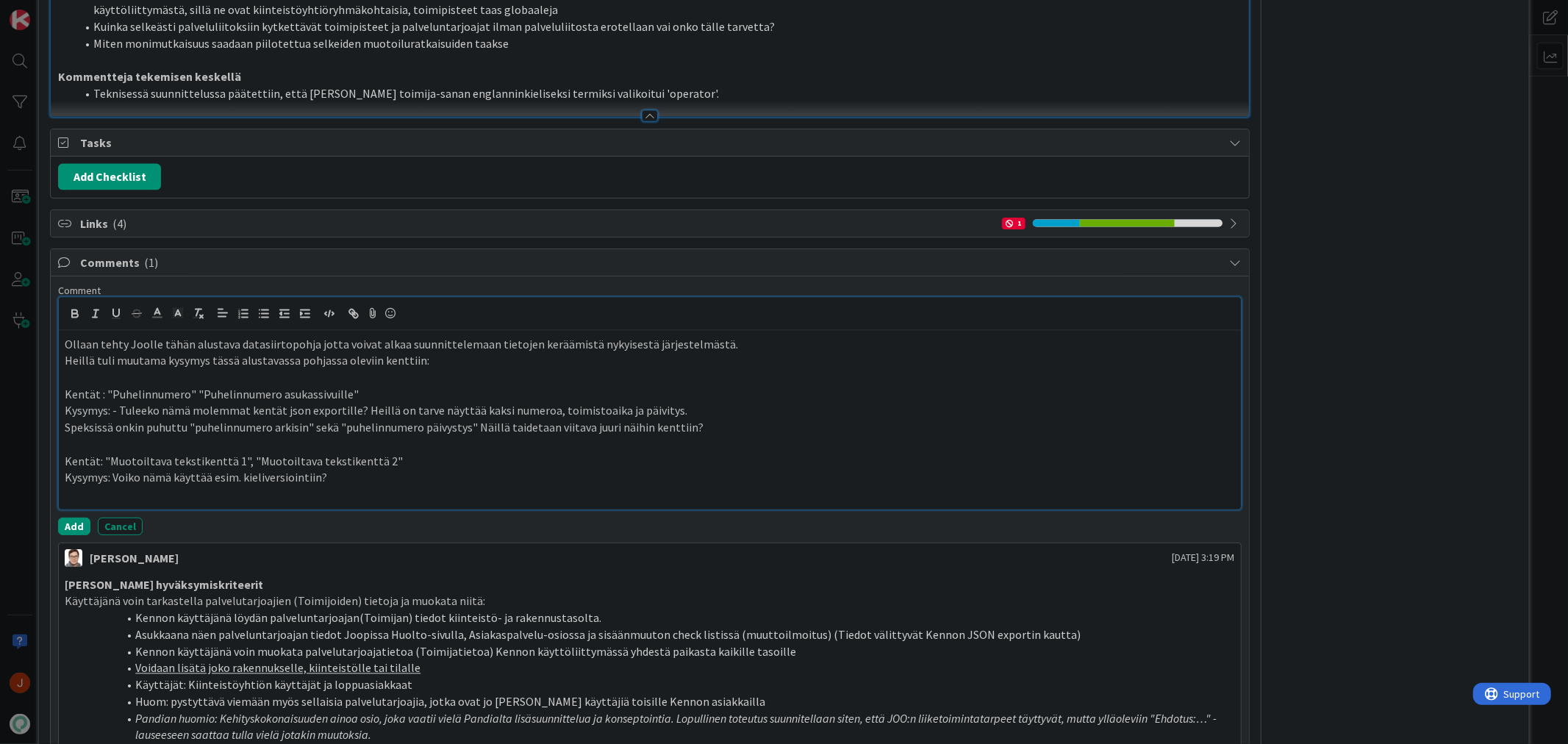
click at [173, 354] on p "Ollaan tehty Joolle tähän alustava datasiirtopohja jotta voivat alkaa suunnitte…" at bounding box center [650, 345] width 1170 height 17
click at [275, 354] on p "Ollaan tehty Joolle alustava datasiirtopohja jotta voivat alkaa suunnittelemaan…" at bounding box center [650, 345] width 1170 height 17
drag, startPoint x: 353, startPoint y: 410, endPoint x: 195, endPoint y: 416, distance: 158.1
click at [195, 404] on p "Kentät : "Puhelinnumero" "Puhelinnumero asukassivuille"" at bounding box center [650, 395] width 1170 height 17
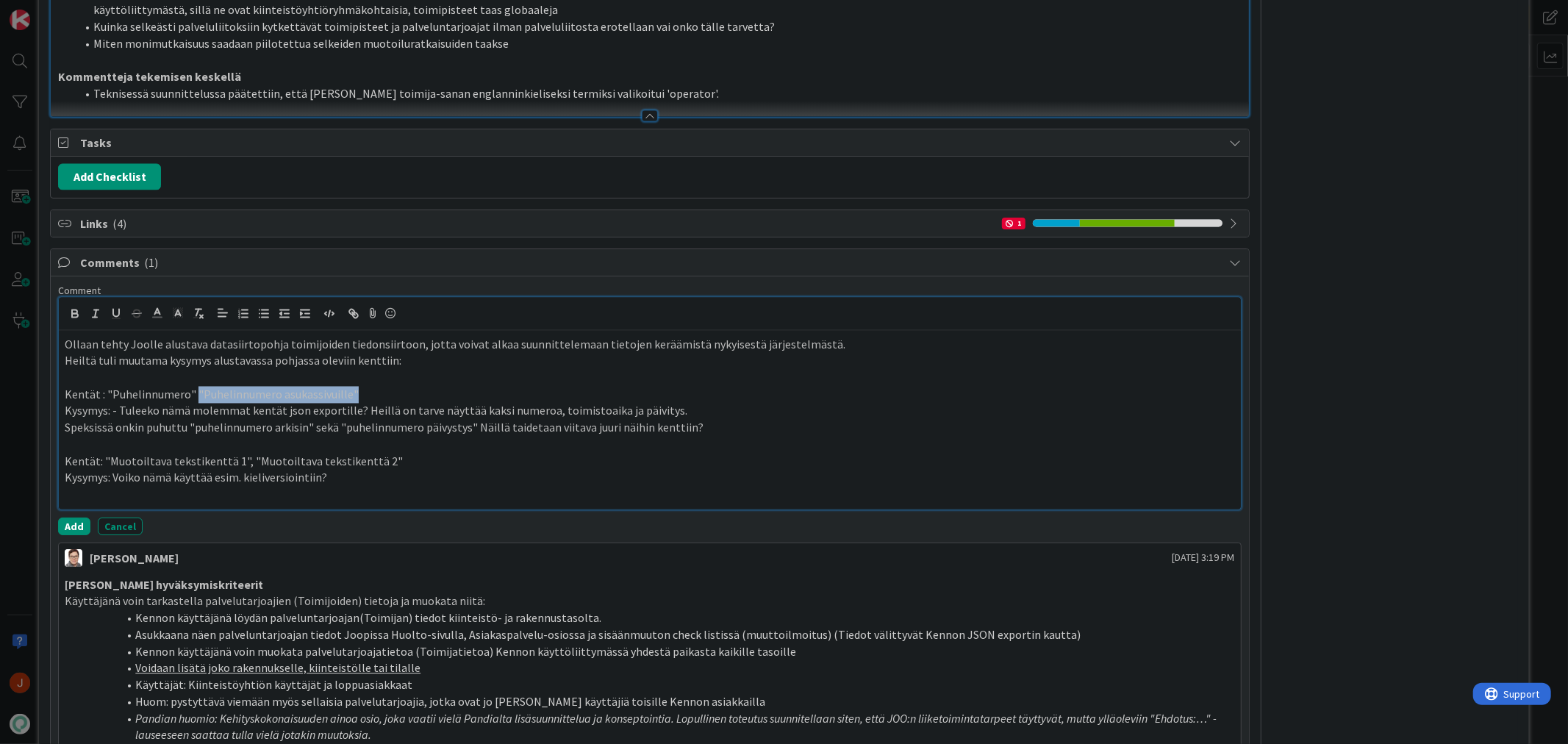
copy p ""Puhelinnumero asukassivuille""
click at [361, 404] on p "Kentät : "Puhelinnumero" "Puhelinnumero asukassivuille"" at bounding box center [650, 395] width 1170 height 17
click at [367, 404] on p "Kentät : "Puhelinnumero" "Puhelinnumero asukassivuille"" at bounding box center [650, 395] width 1170 height 17
click at [224, 420] on p "Kysymys: - Tuleeko nämä molemmat kentät json exportille? Heillä on tarve näyttä…" at bounding box center [650, 411] width 1170 height 17
click at [172, 420] on p "Kysymys: - Tuleeko nämä molemmat kentät json exportille? Heillä on tarve näyttä…" at bounding box center [650, 411] width 1170 height 17
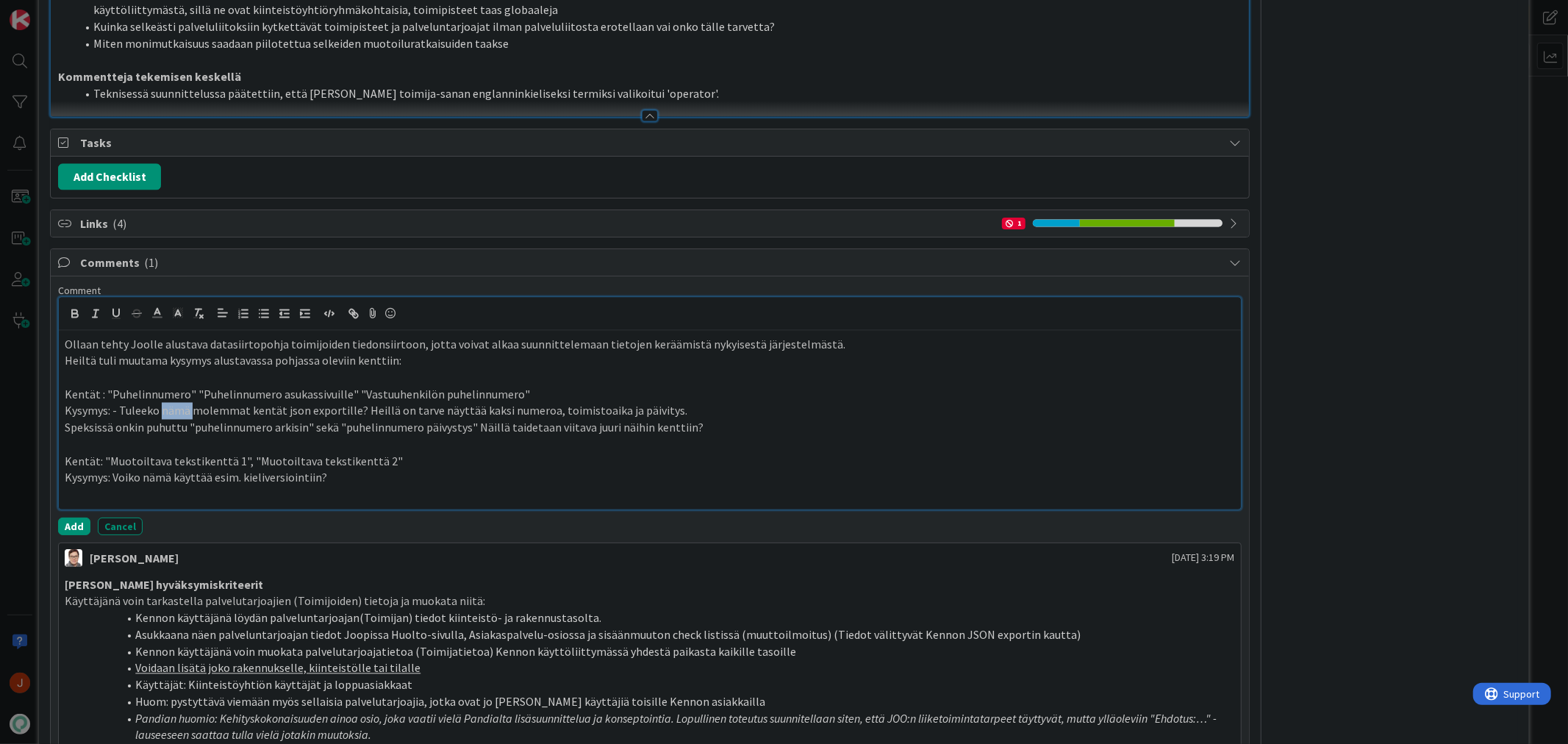
click at [172, 420] on p "Kysymys: - Tuleeko nämä molemmat kentät json exportille? Heillä on tarve näyttä…" at bounding box center [650, 411] width 1170 height 17
click at [215, 420] on p "Kysymys: - Tuleeko nämä molemmat kentät json exportille? Heillä on tarve näyttä…" at bounding box center [650, 411] width 1170 height 17
drag, startPoint x: 215, startPoint y: 428, endPoint x: 230, endPoint y: 428, distance: 15.0
click at [215, 420] on p "Kysymys: - Tuleeko nämä molemmat kentät json exportille? Heillä on tarve näyttä…" at bounding box center [650, 411] width 1170 height 17
click at [584, 437] on p "Speksissä onkin puhuttu "puhelinnumero arkisin" sekä "puhelinnumero päivystys" …" at bounding box center [650, 428] width 1170 height 17
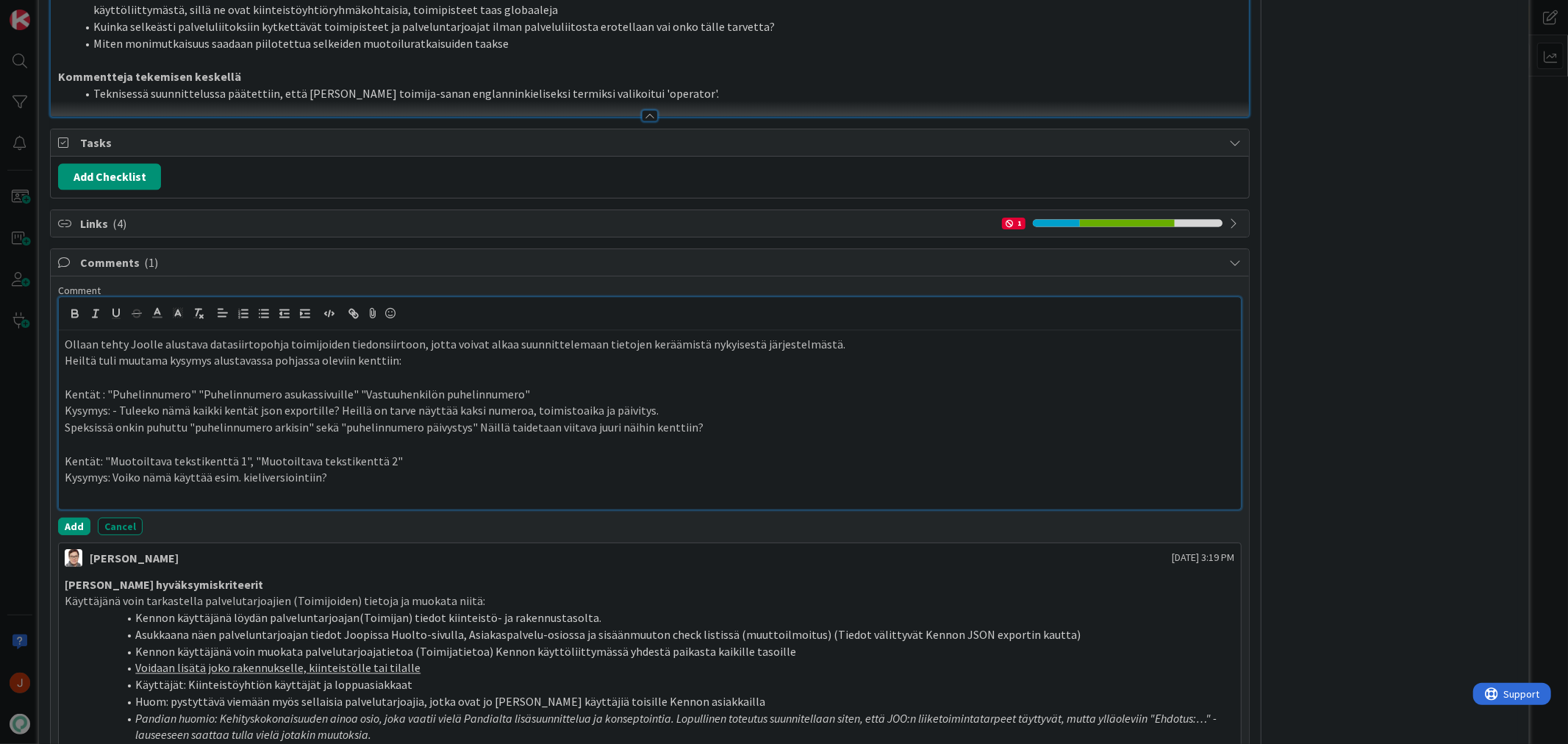
click at [582, 437] on p "Speksissä onkin puhuttu "puhelinnumero arkisin" sekä "puhelinnumero päivystys" …" at bounding box center [650, 428] width 1170 height 17
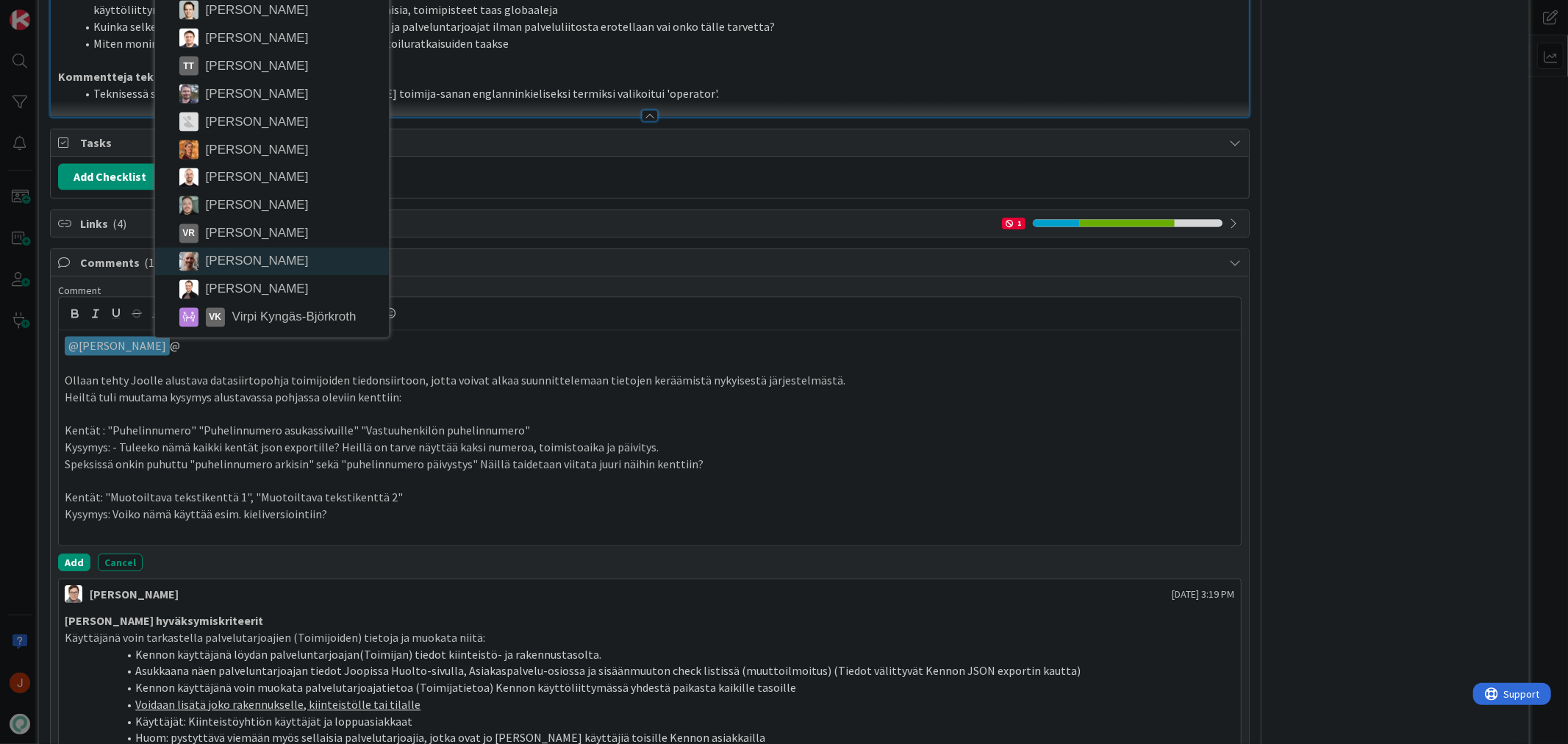
click at [276, 276] on li "Ville Harvala" at bounding box center [272, 261] width 234 height 28
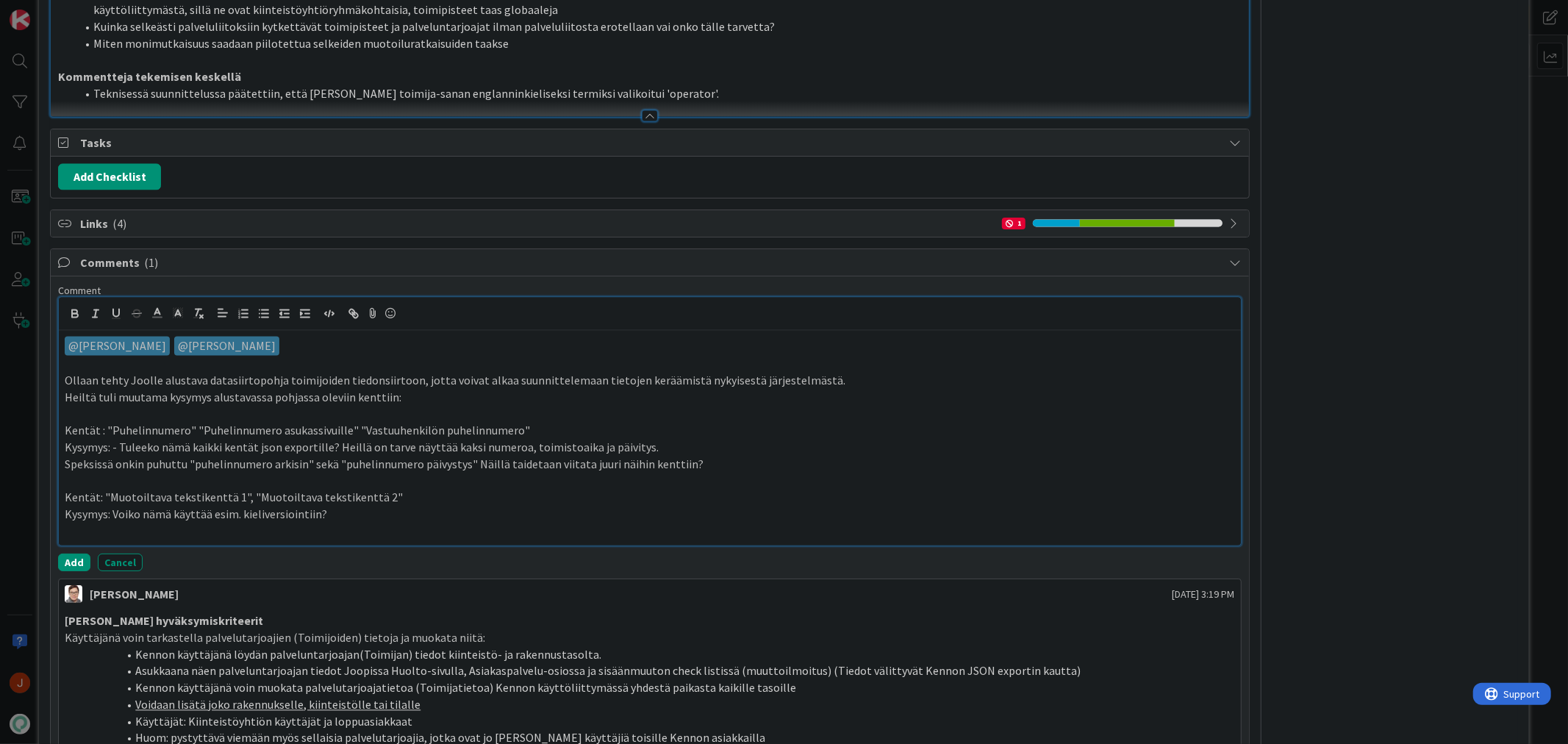
click at [160, 390] on p "Ollaan tehty Joolle alustava datasiirtopohja toimijoiden tiedonsiirtoon, jotta …" at bounding box center [650, 381] width 1170 height 17
click at [428, 423] on p at bounding box center [650, 414] width 1170 height 17
click at [435, 390] on p "Ollaan tehty Joolle alustava datasiirtopohja toimijoiden tiedonsiirtoon, jotta …" at bounding box center [650, 381] width 1170 height 17
click at [438, 407] on p "Heiltä tuli muutama kysymys alustavassa pohjassa oleviin kenttiin:" at bounding box center [650, 398] width 1170 height 17
click at [267, 407] on p "Heiltä tuli muutama kysymys alustavassa pohjassa oleviin kenttiin:" at bounding box center [650, 398] width 1170 height 17
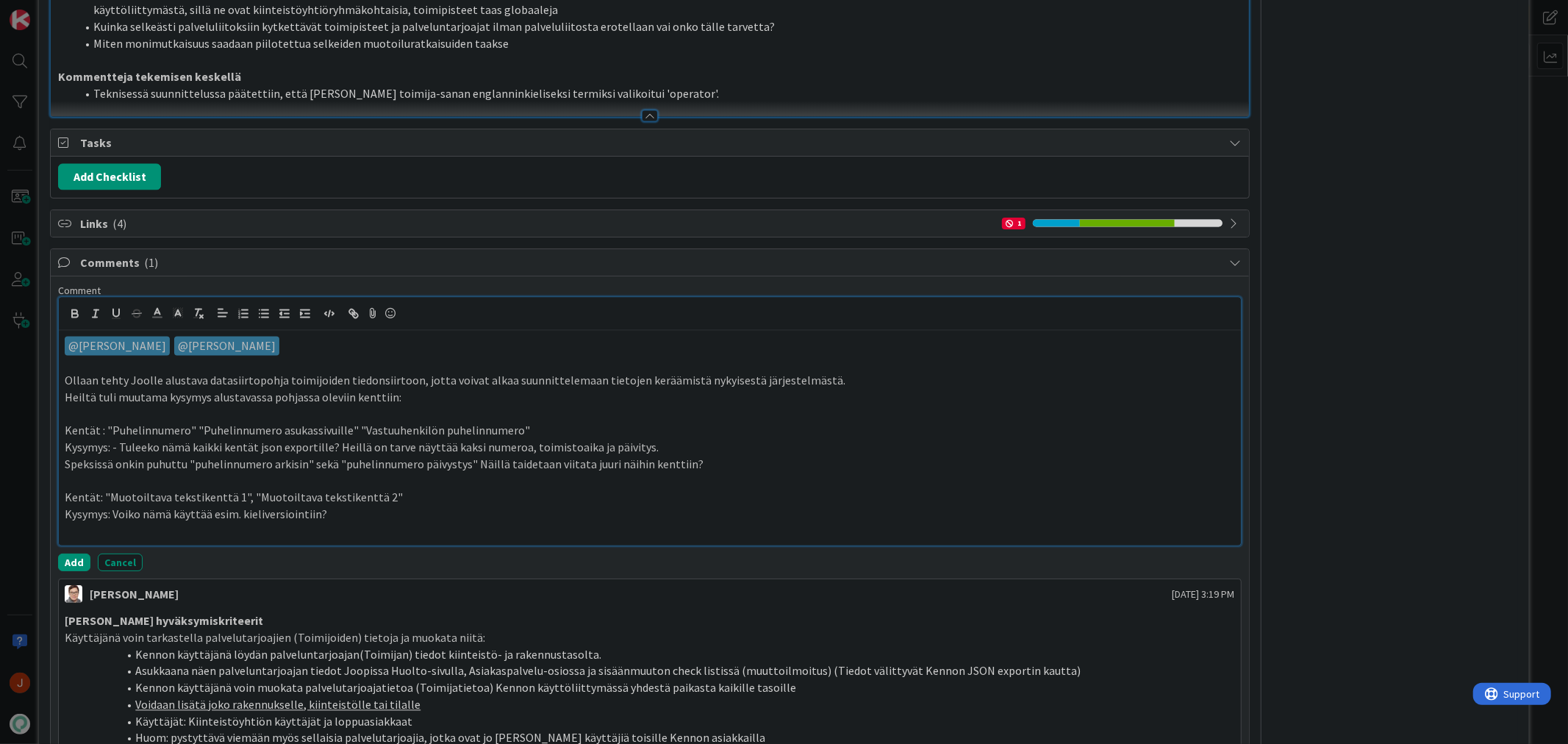
click at [321, 407] on p "Heiltä tuli muutama kysymys alustavassa pohjassa oleviin kenttiin:" at bounding box center [650, 398] width 1170 height 17
click at [392, 407] on p "Heiltä tuli muutama kysymys alustavassa pohjassa oleviin kenttiin:" at bounding box center [650, 398] width 1170 height 17
click at [83, 440] on p "Kentät : "Puhelinnumero" "Puhelinnumero asukassivuille" "Vastuuhenkilön puhelin…" at bounding box center [650, 431] width 1170 height 17
click at [184, 440] on p "Kentät : "Puhelinnumero" "Puhelinnumero asukassivuille" "Vastuuhenkilön puhelin…" at bounding box center [650, 431] width 1170 height 17
click at [299, 440] on p "Kentät : "Puhelinnumero" "Puhelinnumero asukassivuille" "Vastuuhenkilön puhelin…" at bounding box center [650, 431] width 1170 height 17
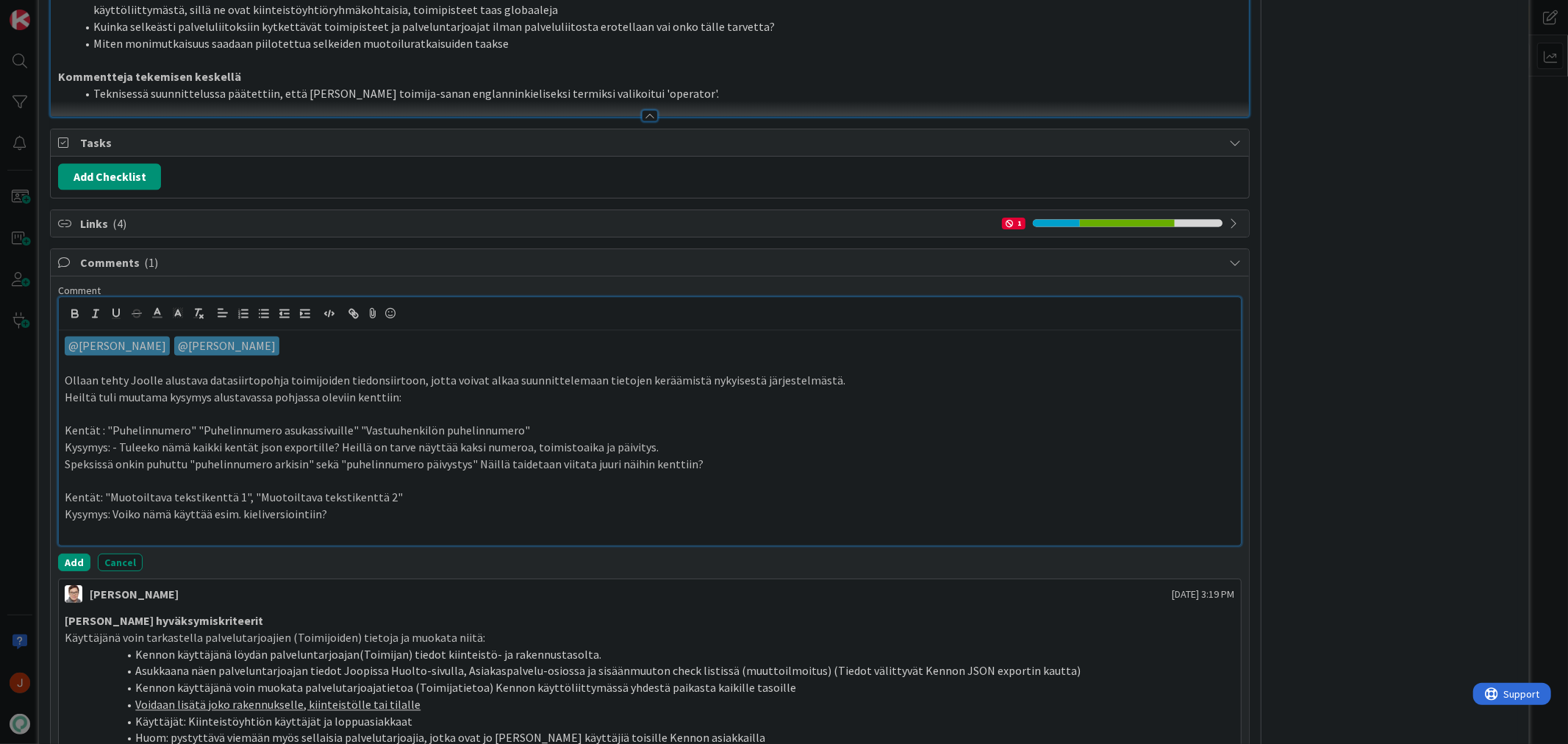
click at [465, 440] on p "Kentät : "Puhelinnumero" "Puhelinnumero asukassivuille" "Vastuuhenkilön puhelin…" at bounding box center [650, 431] width 1170 height 17
click at [547, 440] on p "Kentät : "Puhelinnumero" "Puhelinnumero asukassivuille" "Vastuuhenkilön puhelin…" at bounding box center [650, 431] width 1170 height 17
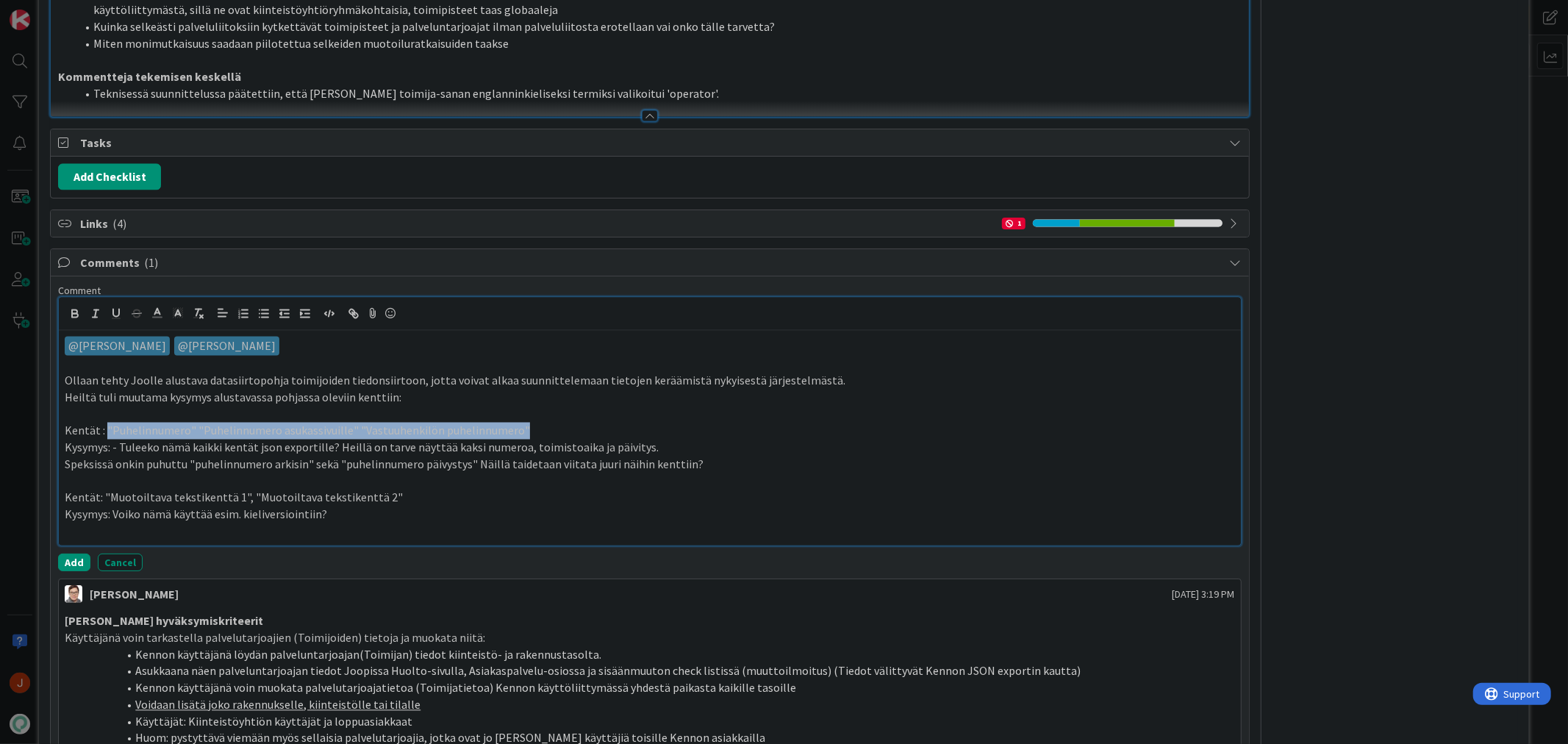
drag, startPoint x: 523, startPoint y: 450, endPoint x: 105, endPoint y: 447, distance: 418.0
click at [105, 440] on p "Kentät : "Puhelinnumero" "Puhelinnumero asukassivuille" "Vastuuhenkilön puhelin…" at bounding box center [650, 431] width 1170 height 17
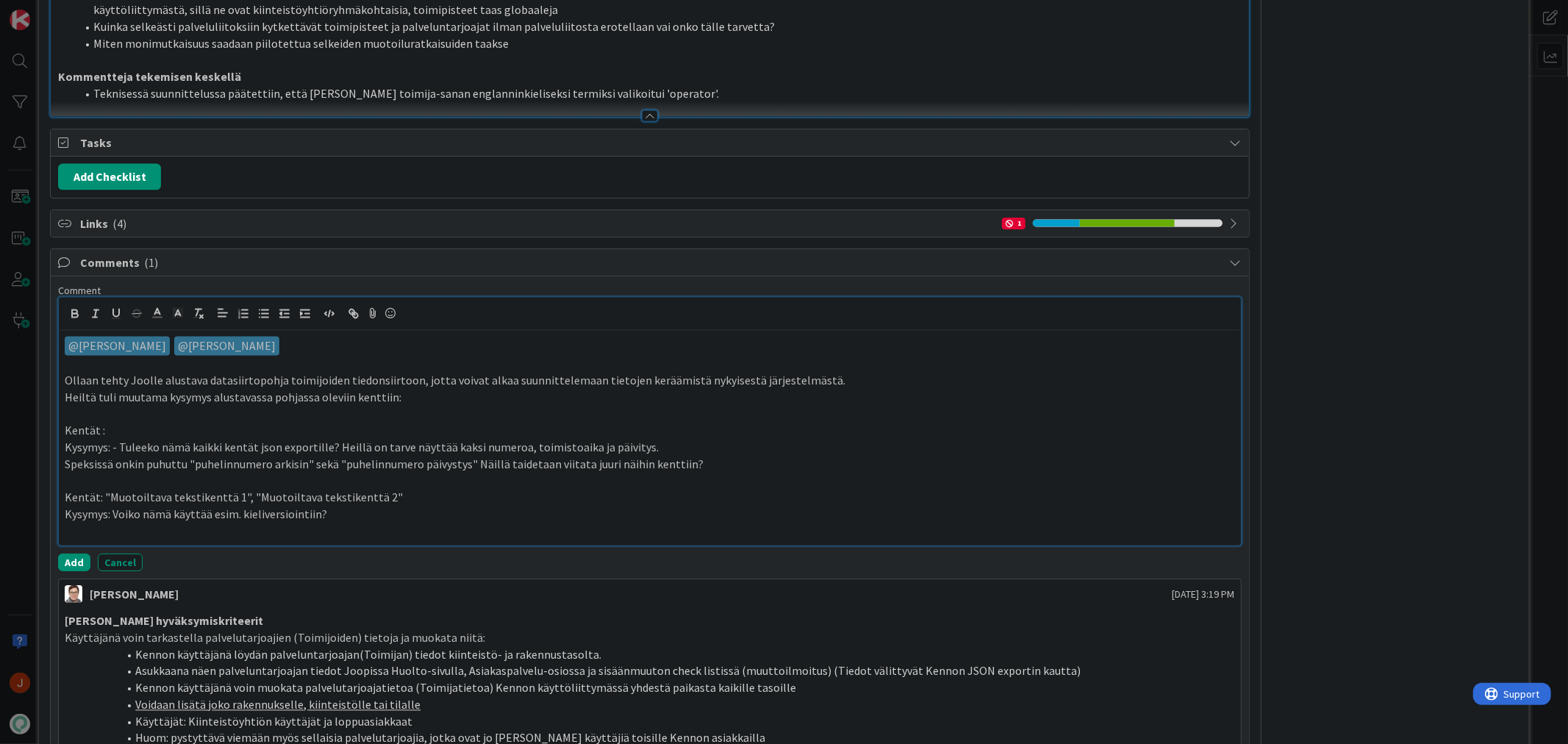
click at [158, 456] on p "Kysymys: - Tuleeko nämä kaikki kentät json exportille? Heillä on tarve näyttää …" at bounding box center [650, 448] width 1170 height 17
drag, startPoint x: 113, startPoint y: 450, endPoint x: 62, endPoint y: 447, distance: 51.1
click at [62, 447] on div "﻿ @ Sanna Mattila ﻿ ﻿ @ Ville Harvala ﻿ Ollaan tehty Joolle alustava datasiirto…" at bounding box center [649, 438] width 1181 height 215
click at [77, 440] on p at bounding box center [650, 431] width 1170 height 17
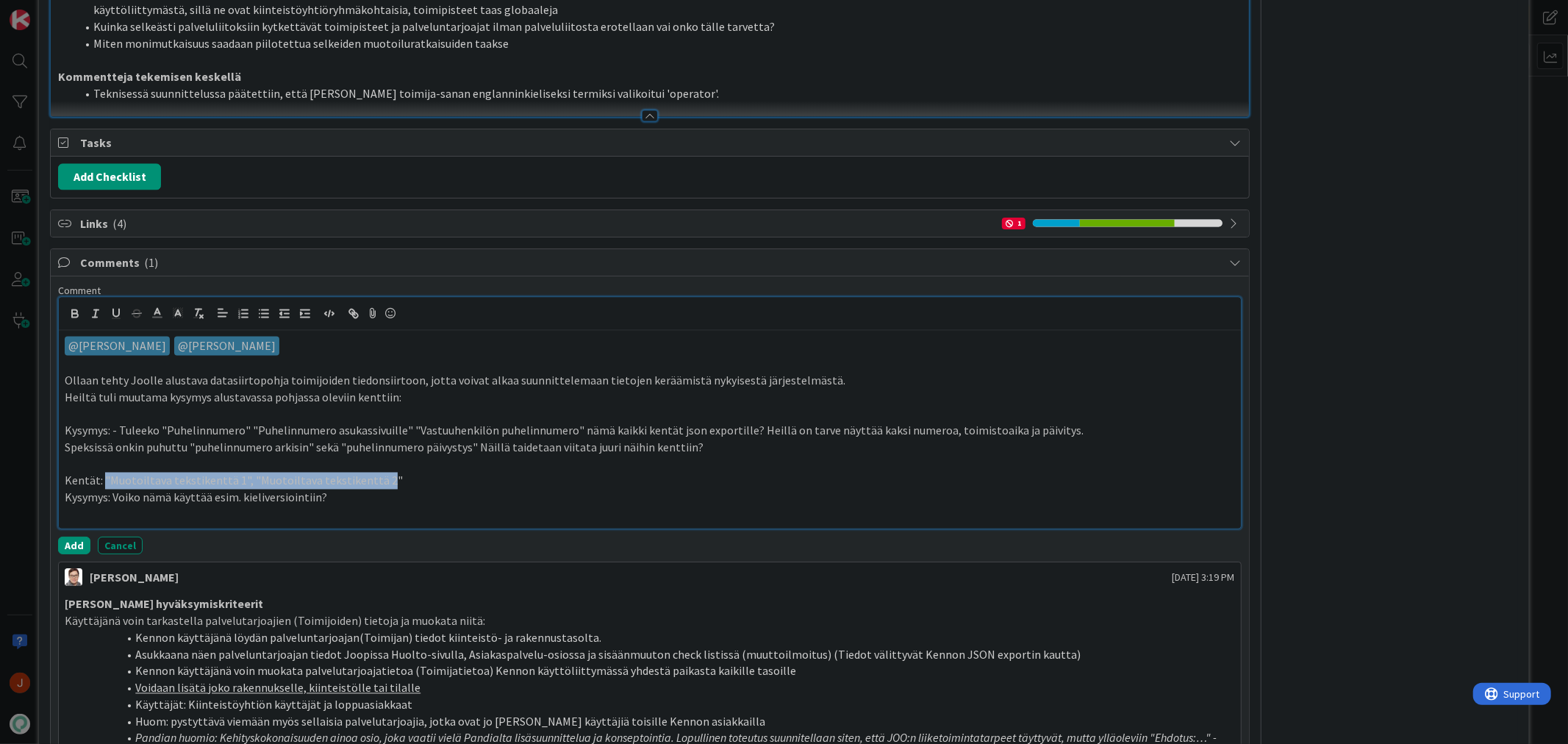
drag, startPoint x: 377, startPoint y: 495, endPoint x: 103, endPoint y: 499, distance: 274.0
click at [103, 489] on p "Kentät: "Muotoiltava tekstikenttä 1", "Muotoiltava tekstikenttä 2"" at bounding box center [650, 481] width 1170 height 17
click at [172, 507] on p "Kysymys: Voiko nämä käyttää esim. kieliversiointiin?" at bounding box center [650, 498] width 1170 height 17
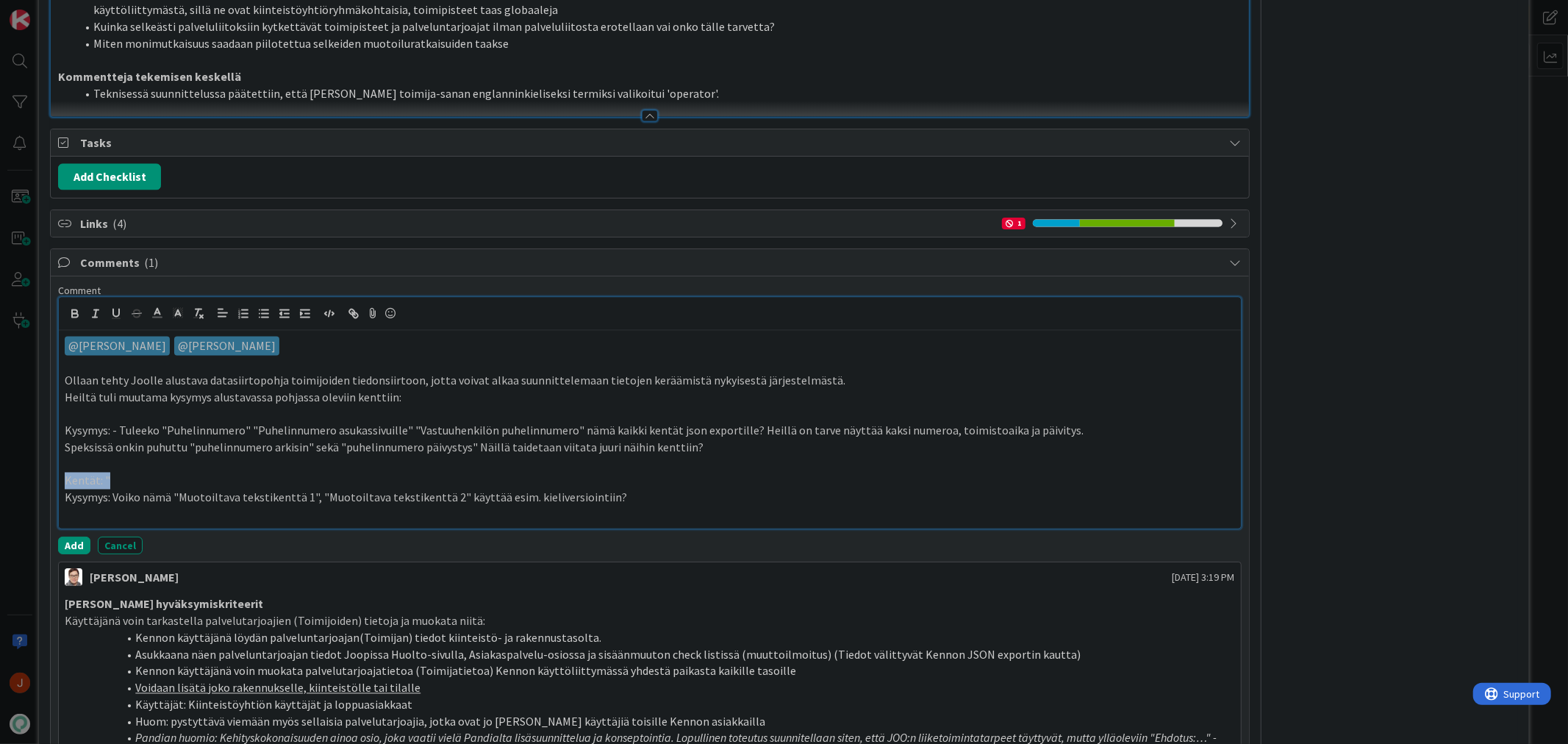
drag, startPoint x: 120, startPoint y: 501, endPoint x: 64, endPoint y: 500, distance: 56.0
click at [65, 489] on p "Kentät: "" at bounding box center [650, 481] width 1170 height 17
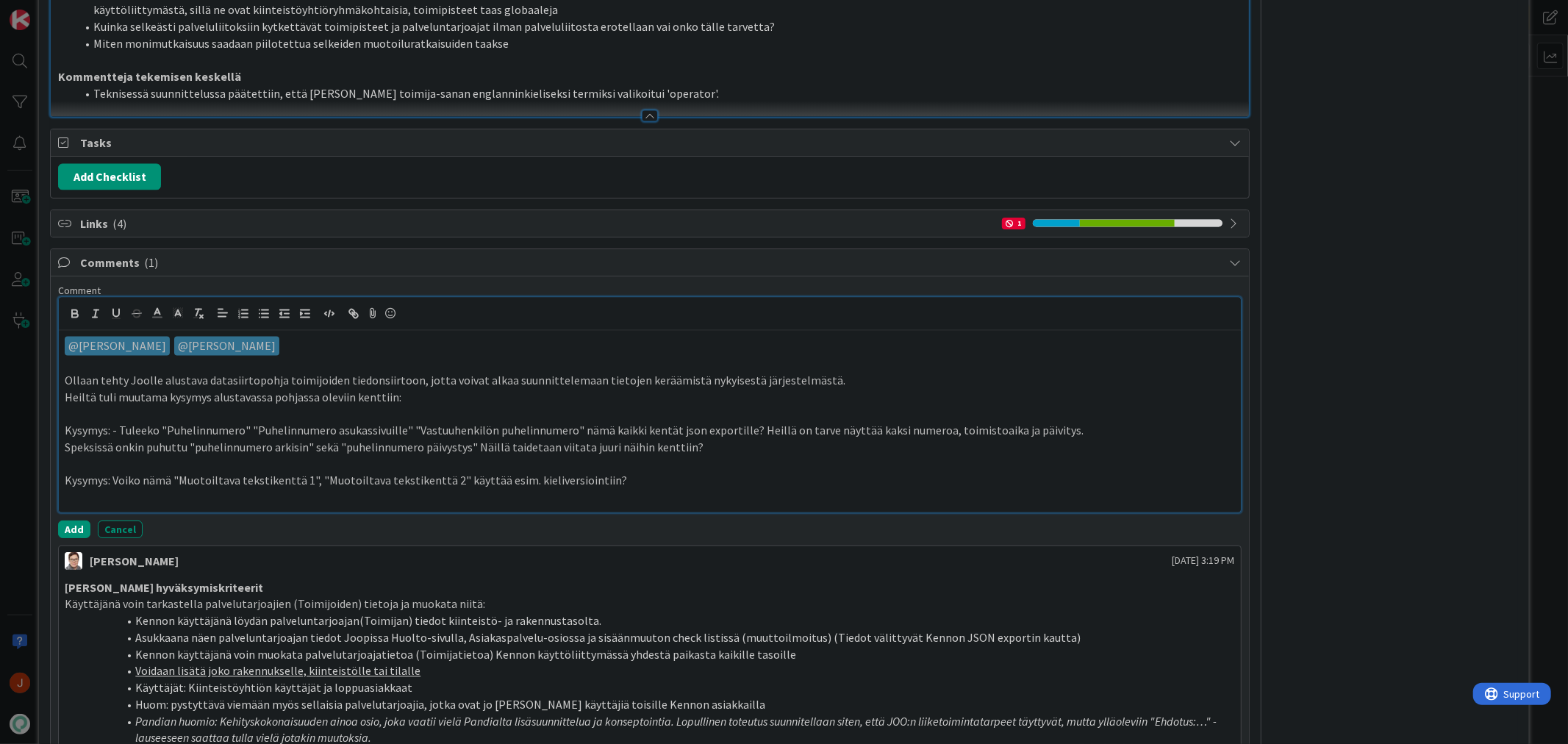
click at [159, 489] on p "Kysymys: Voiko nämä "Muotoiltava tekstikenttä 1", "Muotoiltava tekstikenttä 2" …" at bounding box center [650, 481] width 1170 height 17
click at [606, 440] on p "Kysymys 1. - Tuleeko "Puhelinnumero" "Puhelinnumero asukassivuille" "Vastuuhenk…" at bounding box center [650, 431] width 1170 height 17
click at [590, 440] on p "Kysymys 1. - Tuleeko "Puhelinnumero" "Puhelinnumero asukassivuille" "Vastuuhenk…" at bounding box center [650, 431] width 1170 height 17
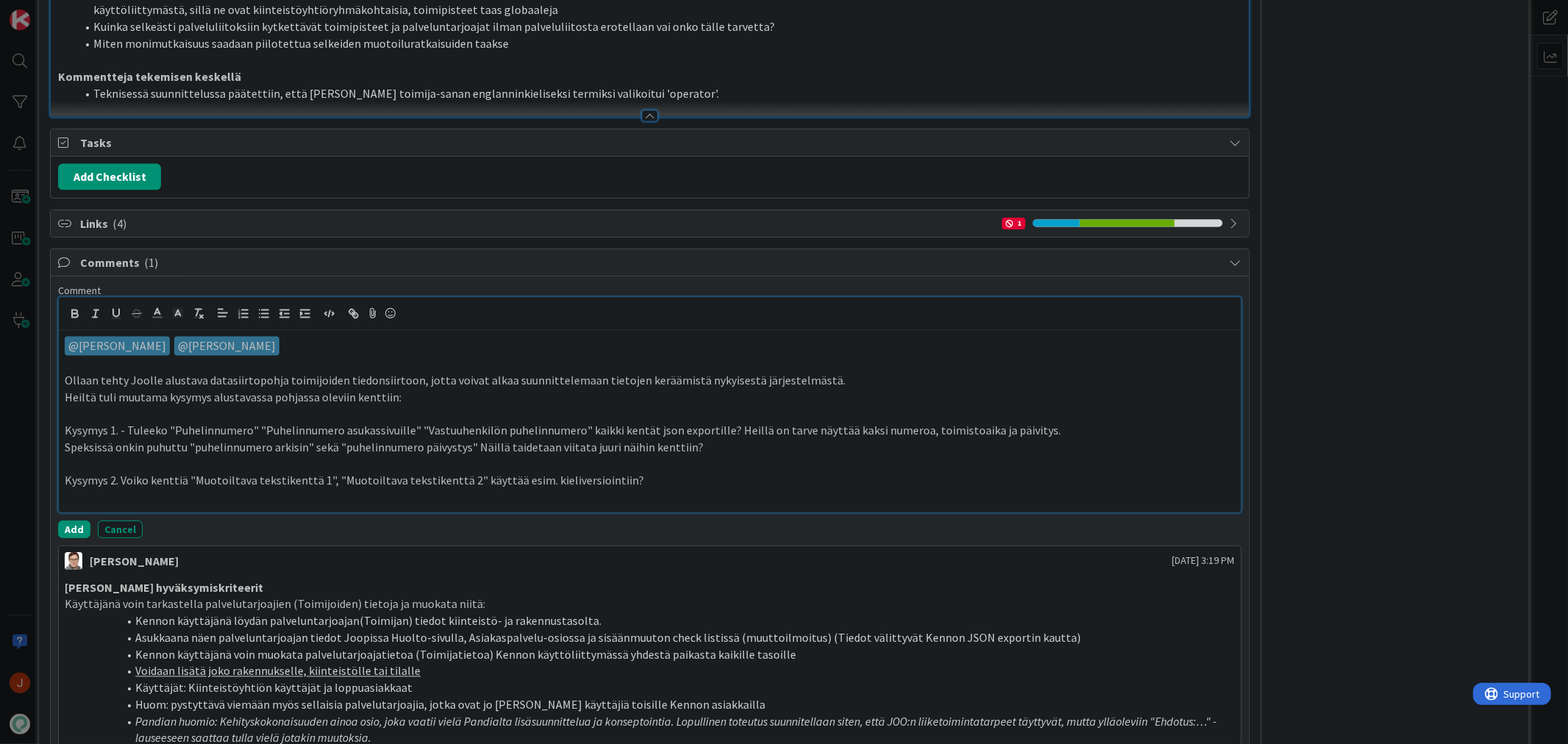
click at [726, 440] on p "Kysymys 1. - Tuleeko "Puhelinnumero" "Puhelinnumero asukassivuille" "Vastuuhenk…" at bounding box center [650, 431] width 1170 height 17
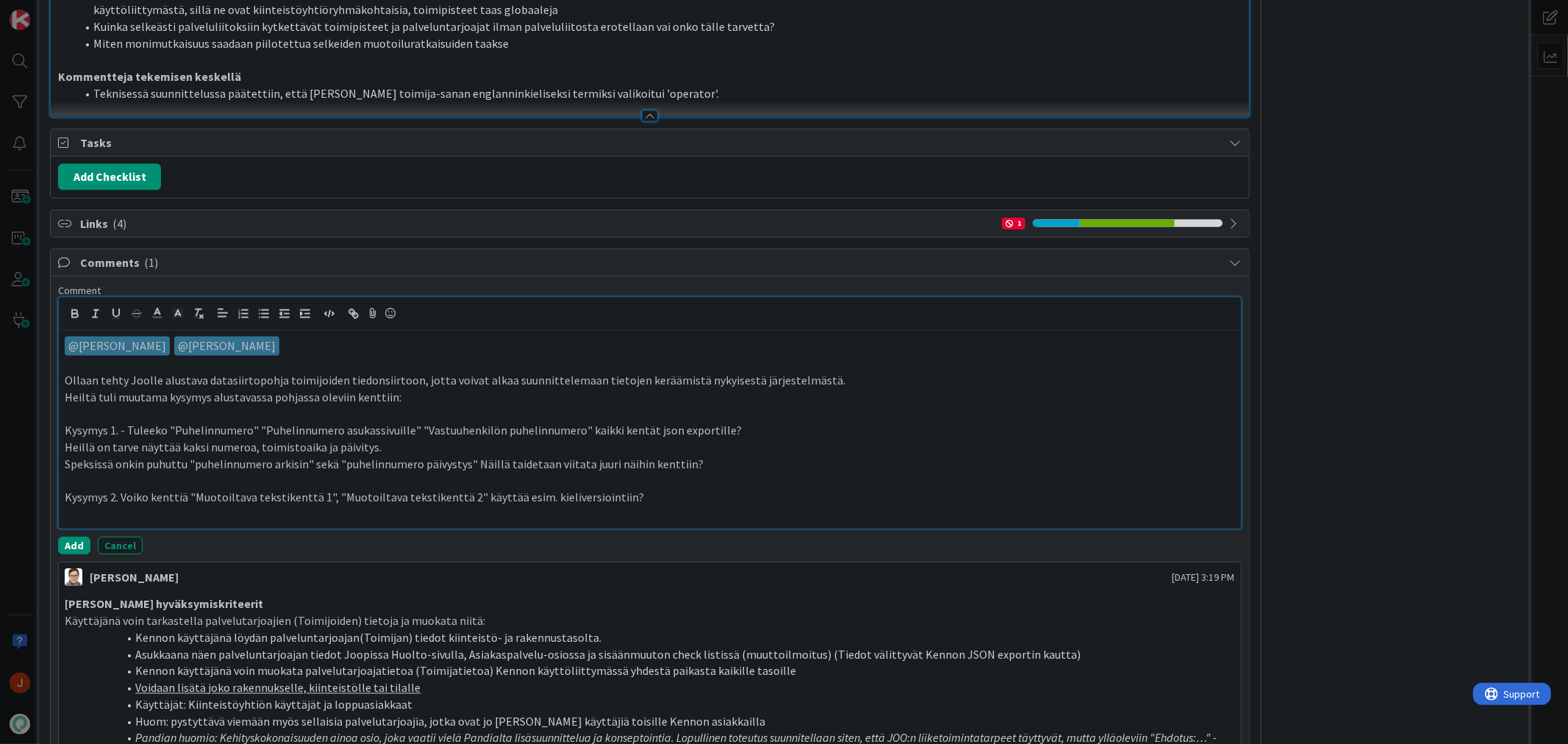
click at [377, 440] on p "Kysymys 1. - Tuleeko "Puhelinnumero" "Puhelinnumero asukassivuille" "Vastuuhenk…" at bounding box center [650, 431] width 1170 height 17
click at [447, 440] on p "Kysymys 1. - Tuleeko "Puhelinnumero" "Puhelinnumero asukassivuille" "Vastuuhenk…" at bounding box center [650, 431] width 1170 height 17
click at [468, 456] on p "Heillä on tarve näyttää kaksi numeroa, toimistoaika ja päivitys." at bounding box center [650, 448] width 1170 height 17
click at [243, 474] on p "Speksissä onkin puhuttu "puhelinnumero arkisin" sekä "puhelinnumero päivystys" …" at bounding box center [650, 465] width 1170 height 17
click at [284, 474] on p "Speksissä onkin puhuttu "puhelinnumero arkisin" sekä "puhelinnumero päivystys" …" at bounding box center [650, 465] width 1170 height 17
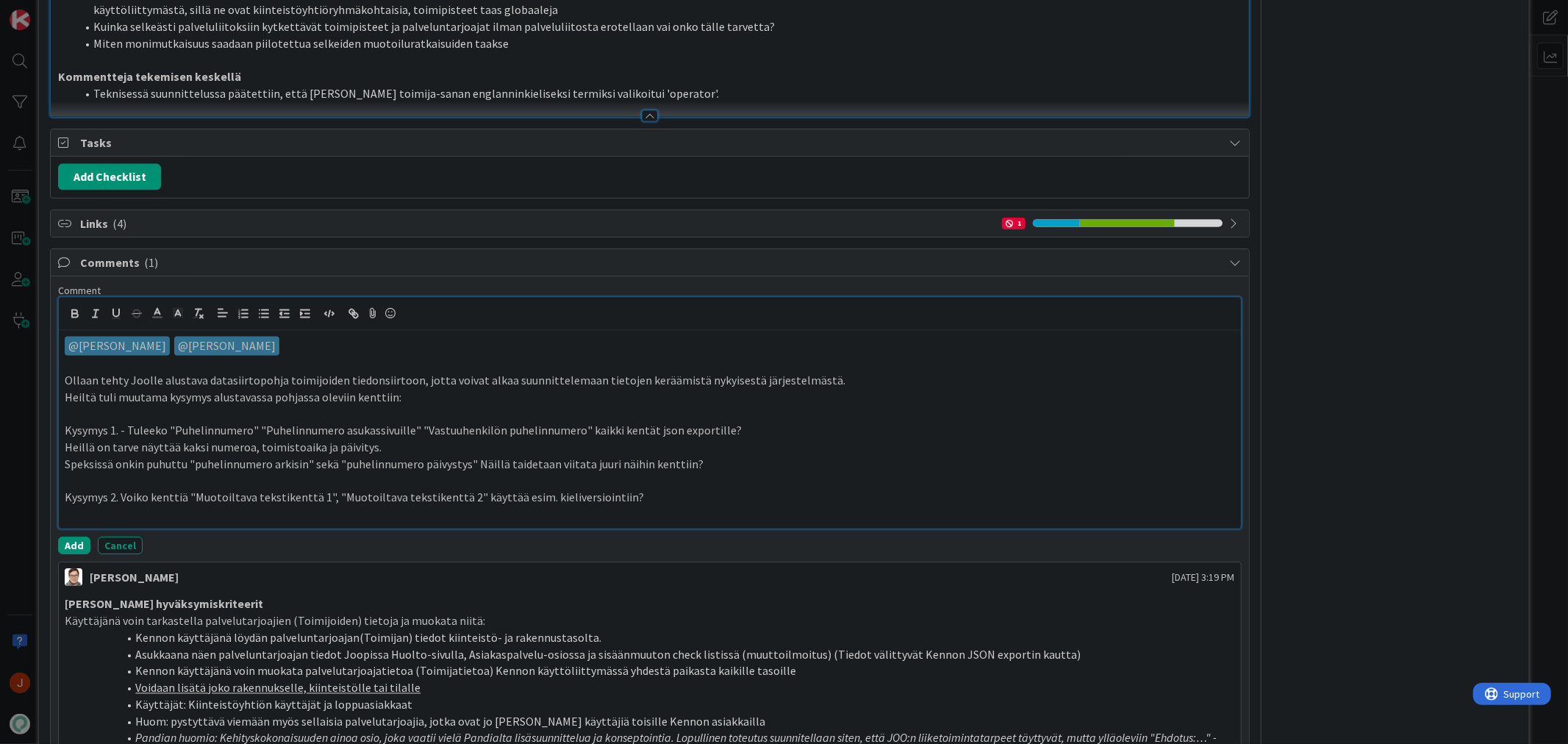
click at [331, 474] on p "Speksissä onkin puhuttu "puhelinnumero arkisin" sekä "puhelinnumero päivystys" …" at bounding box center [650, 465] width 1170 height 17
click at [379, 474] on p "Speksissä onkin puhuttu "puhelinnumero arkisin" sekä "puhelinnumero päivystys" …" at bounding box center [650, 465] width 1170 height 17
click at [445, 474] on p "Speksissä onkin puhuttu "puhelinnumero arkisin" sekä "puhelinnumero päivystys" …" at bounding box center [650, 465] width 1170 height 17
click at [473, 474] on p "Speksissä onkin puhuttu "puhelinnumero arkisin" sekä "puhelinnumero päivystys" …" at bounding box center [650, 465] width 1170 height 17
click at [581, 474] on p "Speksissä onkin puhuttu "puhelinnumero arkisin" sekä "puhelinnumero päivystys" …" at bounding box center [650, 465] width 1170 height 17
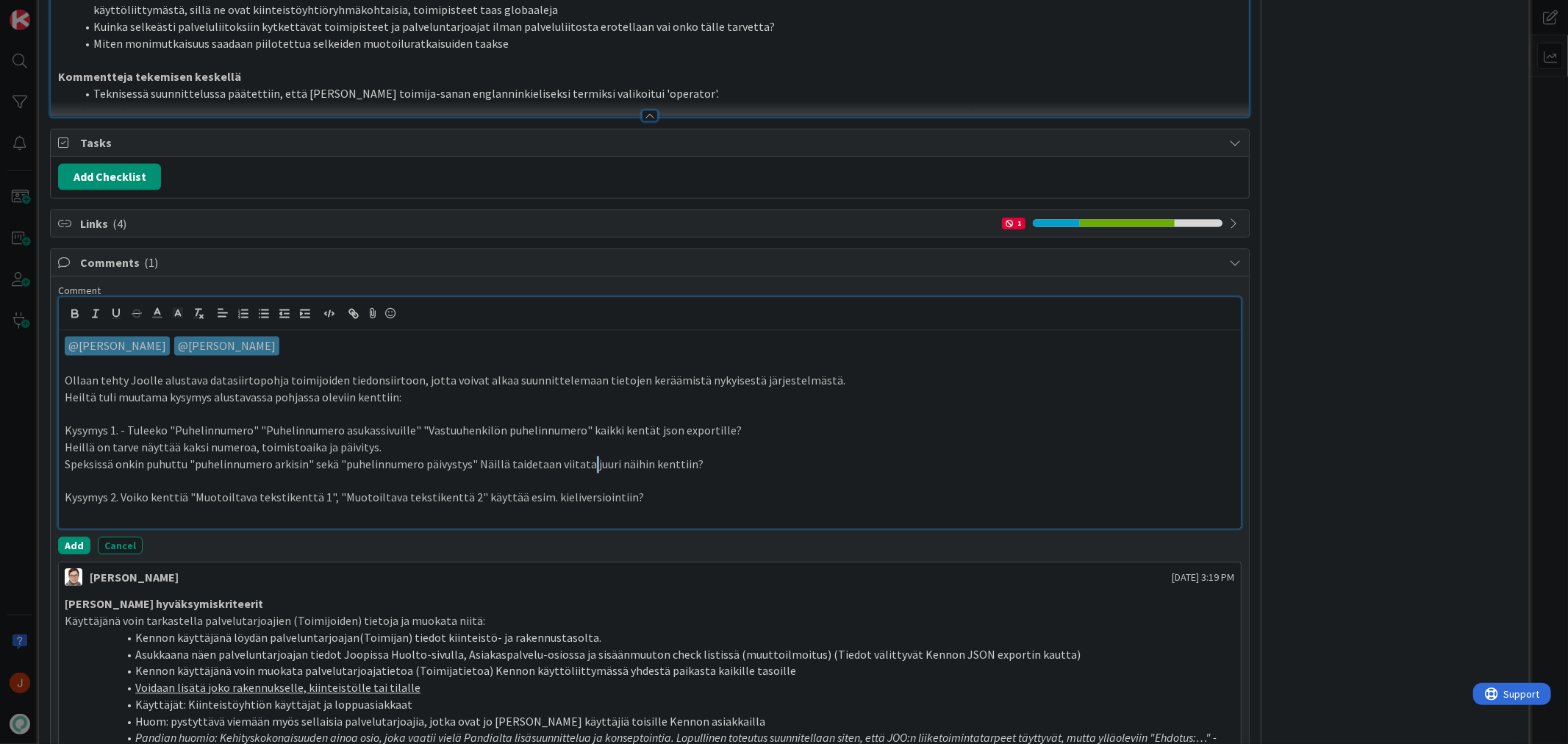
click at [581, 474] on p "Speksissä onkin puhuttu "puhelinnumero arkisin" sekä "puhelinnumero päivystys" …" at bounding box center [650, 465] width 1170 height 17
click at [595, 474] on p "Speksissä onkin puhuttu "puhelinnumero arkisin" sekä "puhelinnumero päivystys" …" at bounding box center [650, 465] width 1170 height 17
click at [120, 474] on p "Speksissä onkin puhuttu "puhelinnumero arkisin" sekä "puhelinnumero päivystys" …" at bounding box center [650, 465] width 1170 height 17
click at [113, 474] on p "Speksissä onkin puhuttu "puhelinnumero arkisin" sekä "puhelinnumero päivystys" …" at bounding box center [650, 465] width 1170 height 17
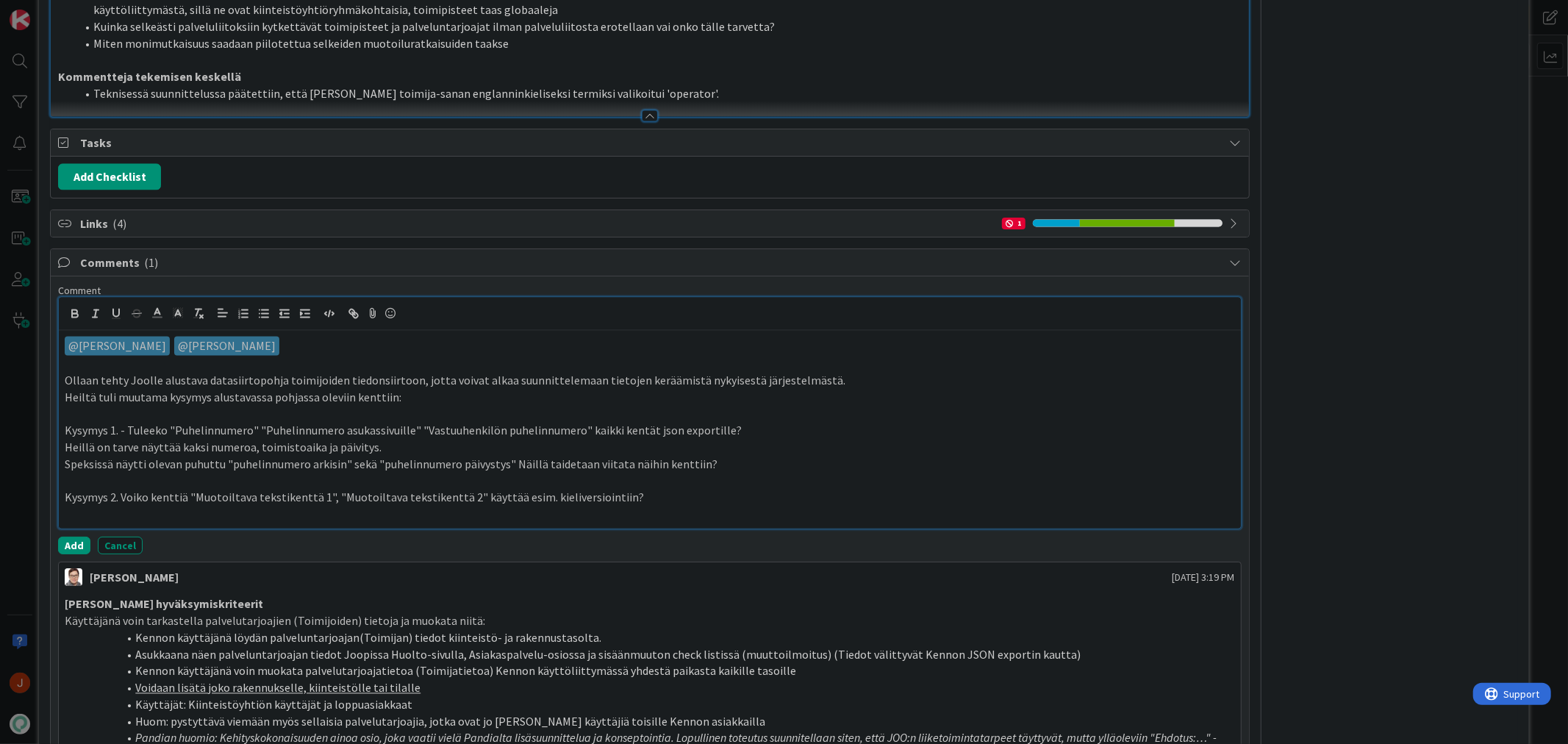
click at [343, 474] on p "Speksissä näytti olevan puhuttu "puhelinnumero arkisin" sekä "puhelinnumero päi…" at bounding box center [650, 465] width 1170 height 17
click at [422, 474] on p "Speksissä näytti olevan puhuttu "puhelinnumero arkisin" sekä "puhelinnumero päi…" at bounding box center [650, 465] width 1170 height 17
click at [472, 474] on p "Speksissä näytti olevan puhuttu "puhelinnumero arkisin" sekä "puhelinnumero päi…" at bounding box center [650, 465] width 1170 height 17
click at [720, 474] on p "Speksissä näytti olevan puhuttu "puhelinnumero arkisin" sekä "puhelinnumero päi…" at bounding box center [650, 465] width 1170 height 17
click at [173, 489] on p at bounding box center [650, 481] width 1170 height 17
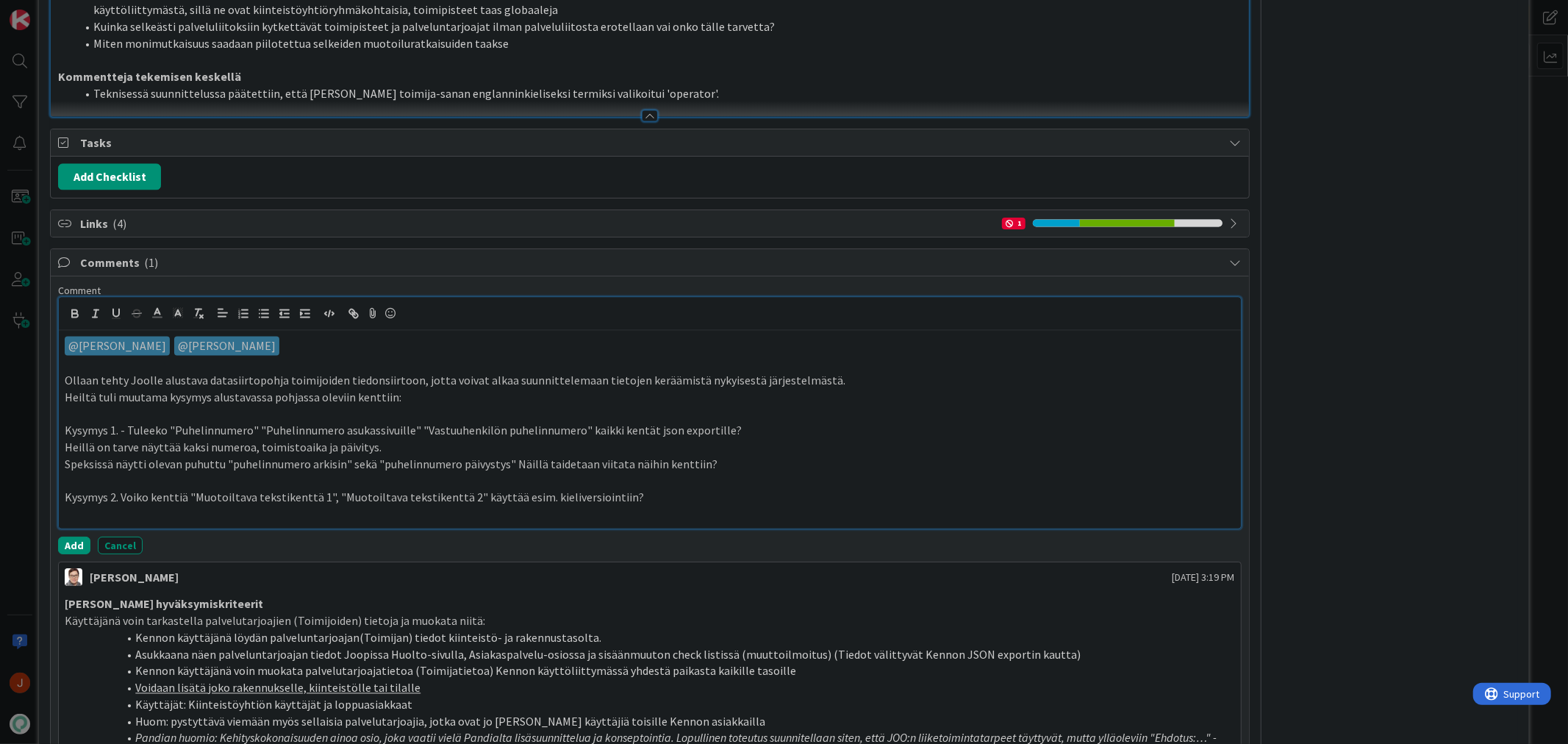
click at [603, 440] on p "Kysymys 1. - Tuleeko "Puhelinnumero" "Puhelinnumero asukassivuille" "Vastuuhenk…" at bounding box center [650, 431] width 1170 height 17
click at [74, 554] on button "Add" at bounding box center [74, 545] width 32 height 17
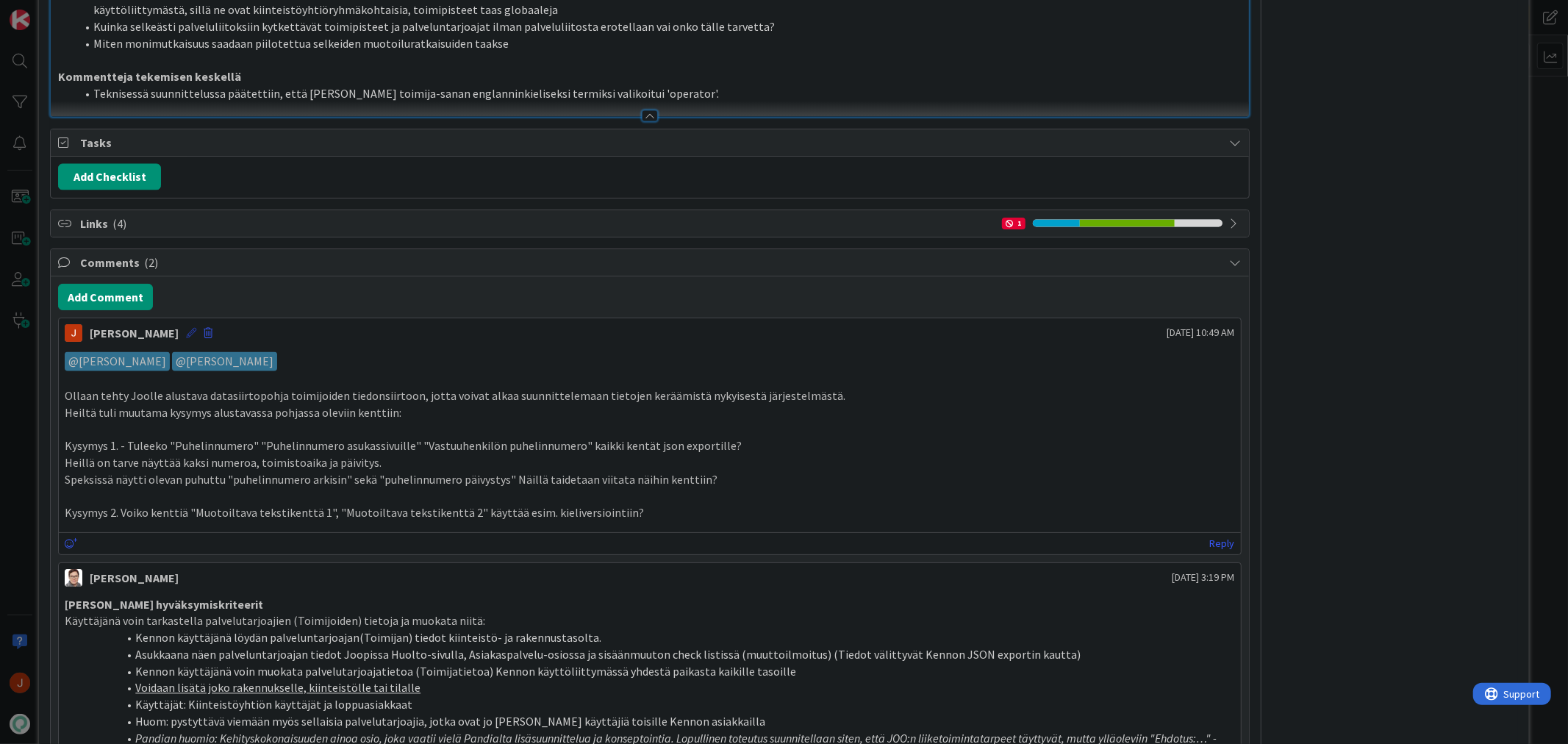
click at [186, 338] on icon at bounding box center [191, 334] width 11 height 11
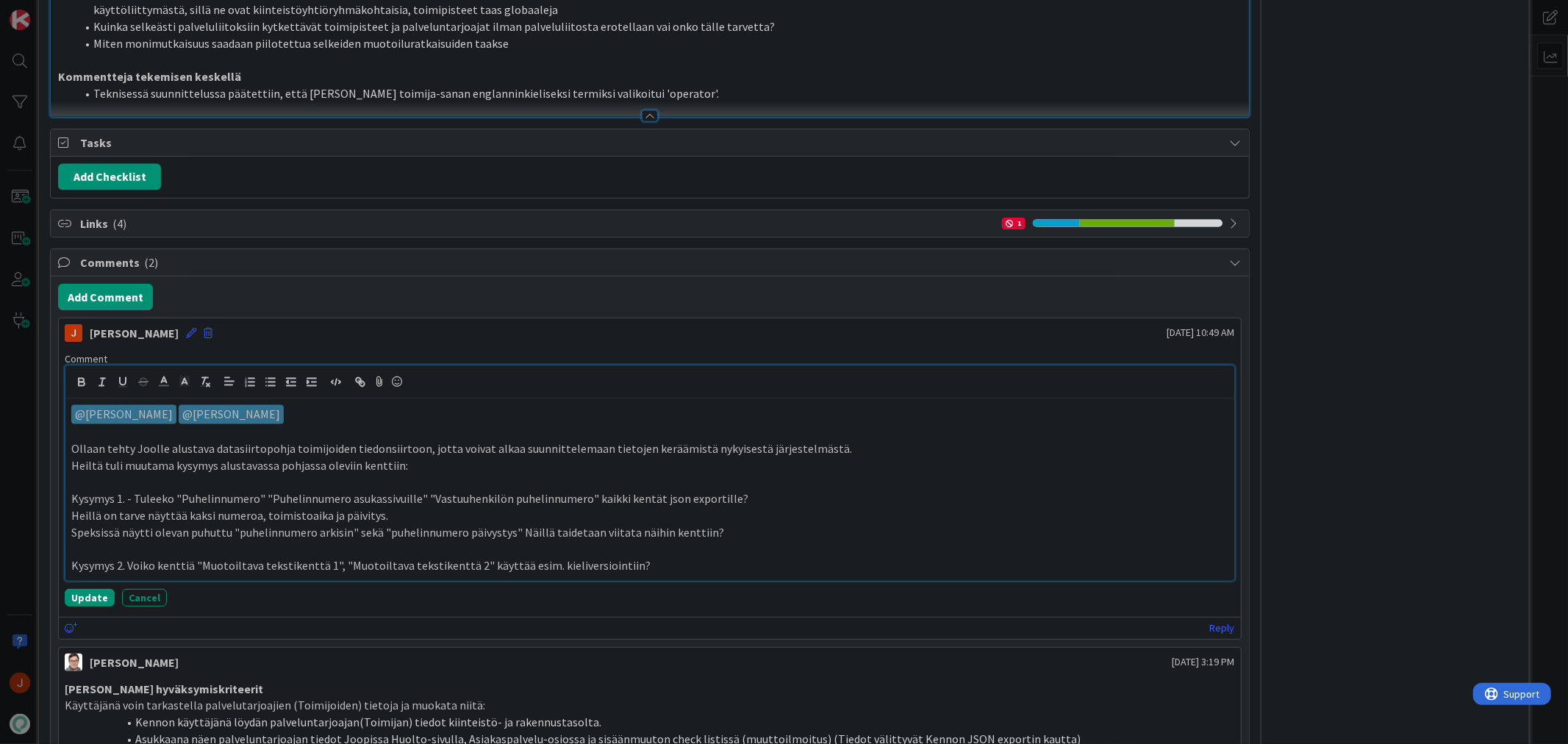
click at [413, 458] on p "Ollaan tehty Joolle alustava datasiirtopohja toimijoiden tiedonsiirtoon, jotta …" at bounding box center [650, 450] width 1156 height 17
click at [413, 458] on p "Ollaan tehty Joolle alustava datasiirtopohja toimijoiden tiedonsiirtoon, jotta …" at bounding box center [650, 450] width 1156 height 17
click at [469, 458] on p "Ollaan tehty Joolle alustava datasiirtopohja toimijoiden tiedonsiirtoon (tämän …" at bounding box center [650, 450] width 1156 height 17
click at [357, 383] on icon "button" at bounding box center [358, 380] width 5 height 5
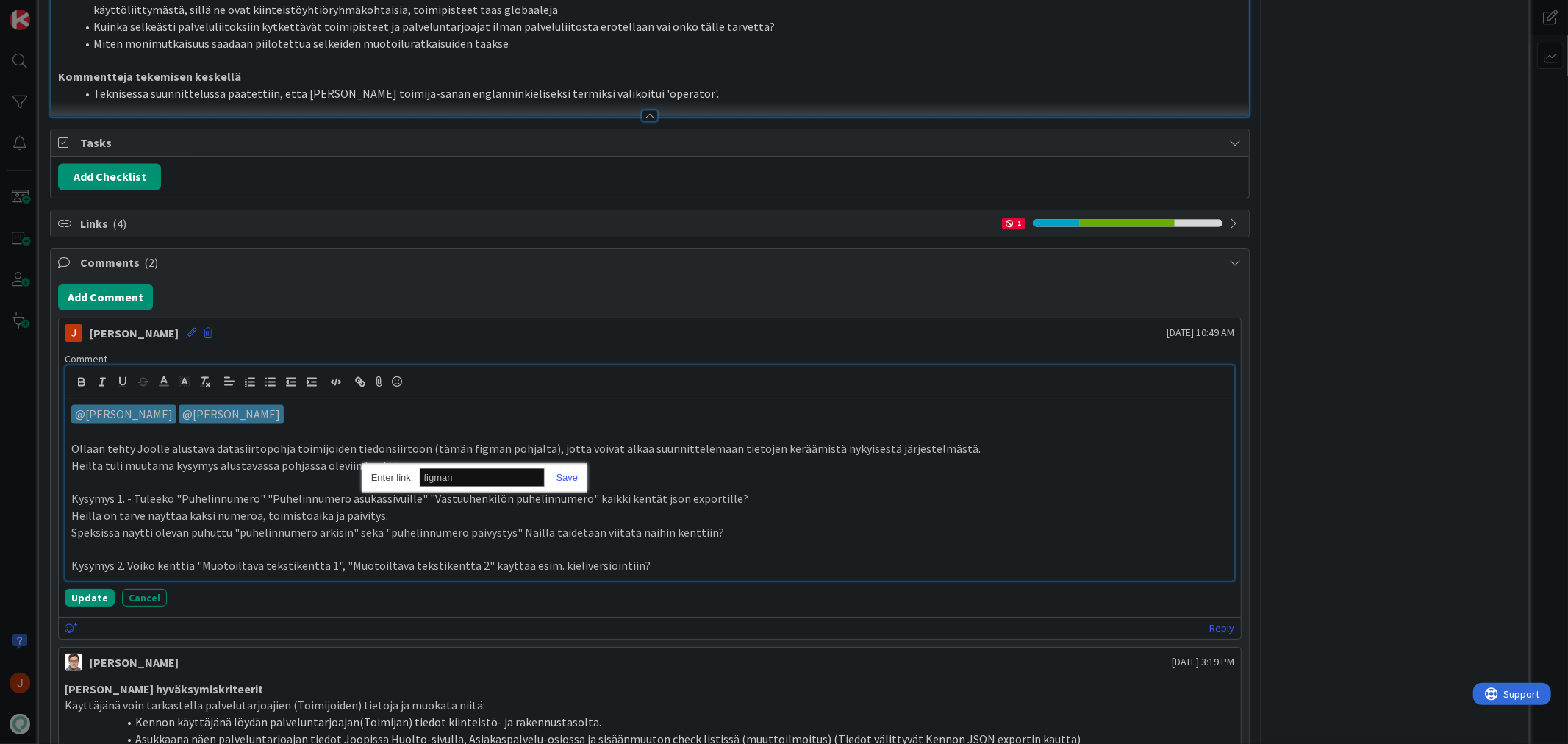
paste input "https://www.figma.com/proto/tVrM7F0dWYQn47os8szCQo/Teht%C3%A4v%C3%A4t-ja-kiinte…"
type input "https://www.figma.com/proto/tVrM7F0dWYQn47os8szCQo/Teht%C3%A4v%C3%A4t-ja-kiinte…"
click at [566, 484] on link at bounding box center [562, 478] width 34 height 11
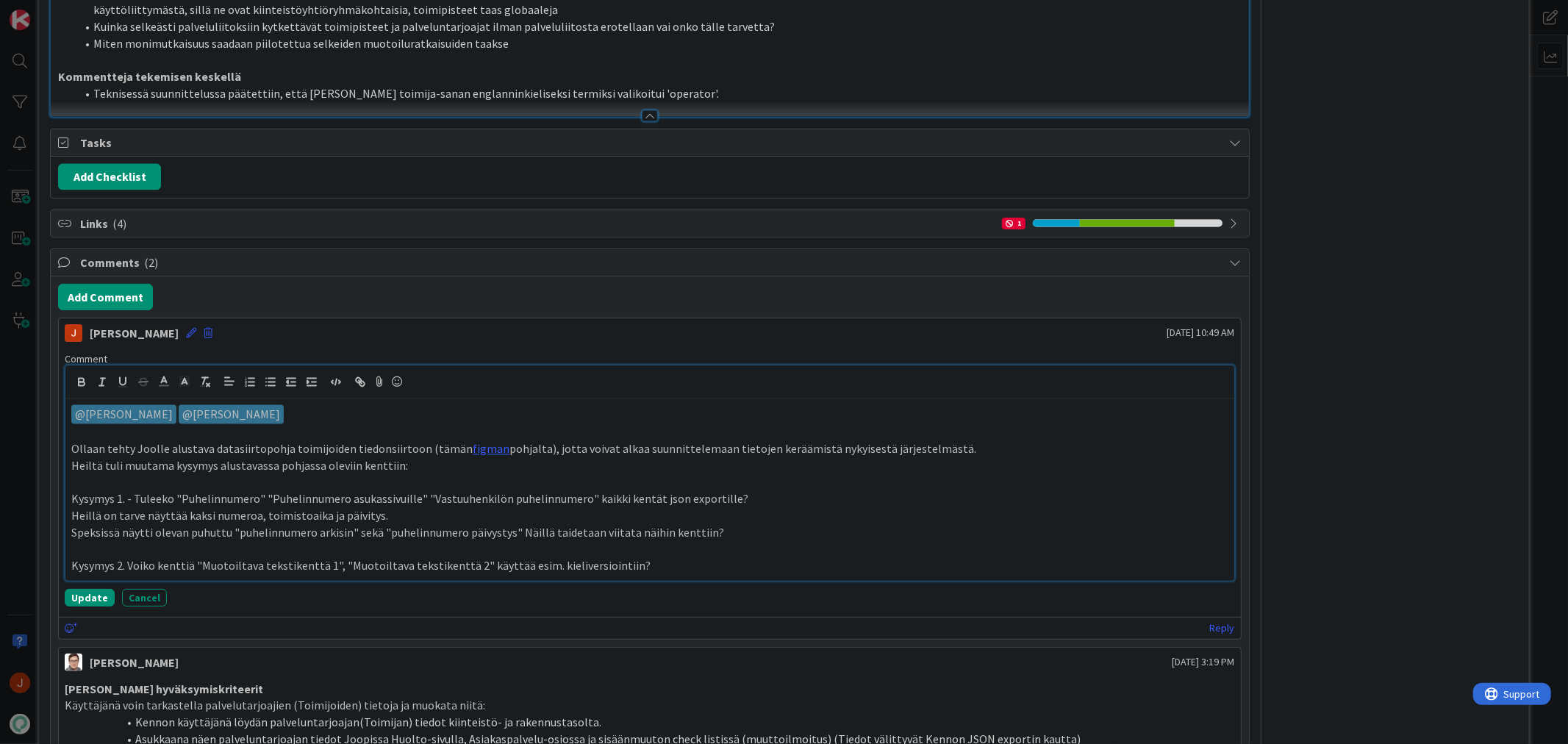
click at [638, 491] on p at bounding box center [650, 483] width 1156 height 17
click at [81, 607] on button "Update" at bounding box center [90, 597] width 50 height 17
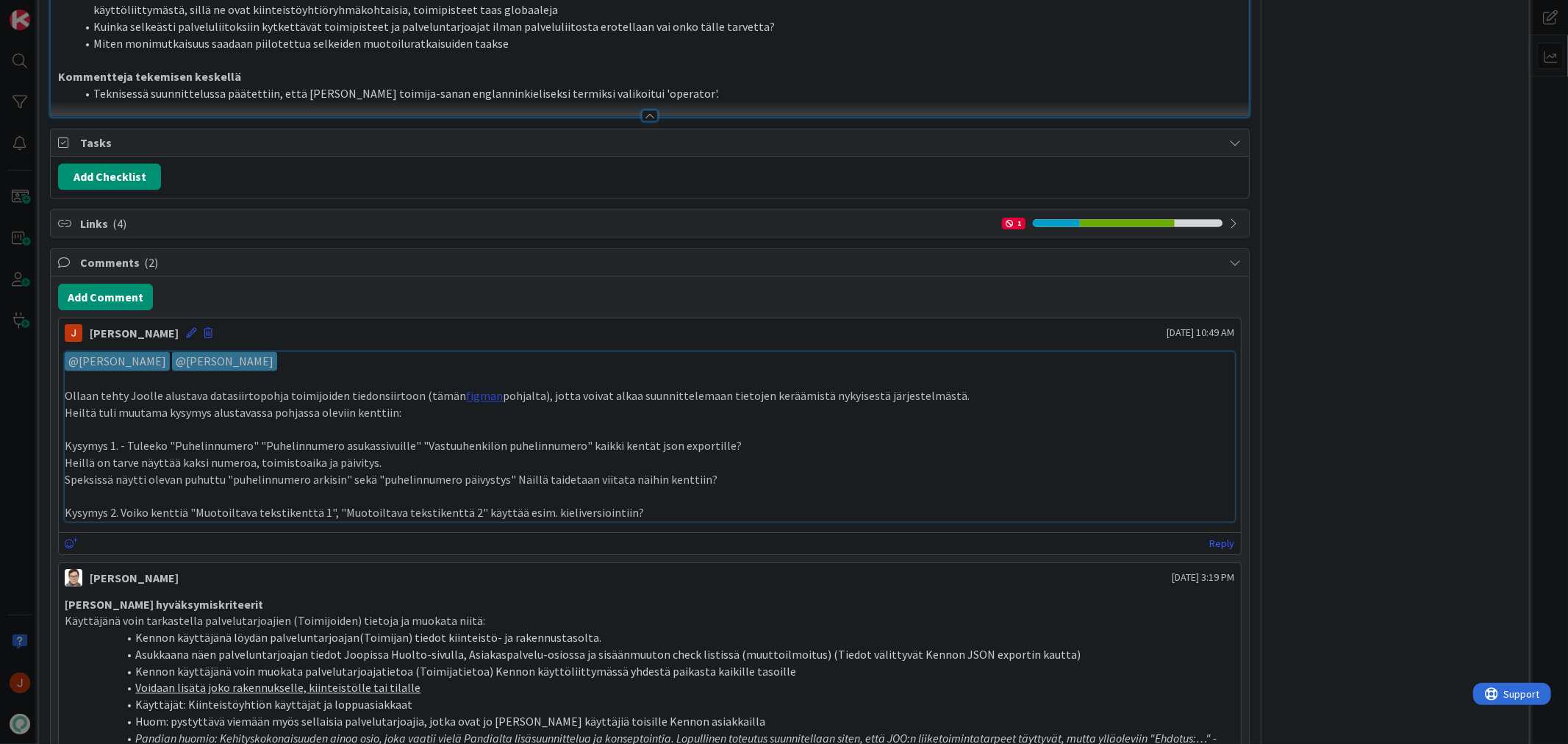
click at [466, 404] on link "figman" at bounding box center [484, 397] width 37 height 15
click at [700, 102] on li "Teknisessä suunnittelussa päätettiin, että koodissa toimija-sanan englanninkiel…" at bounding box center [659, 93] width 1165 height 17
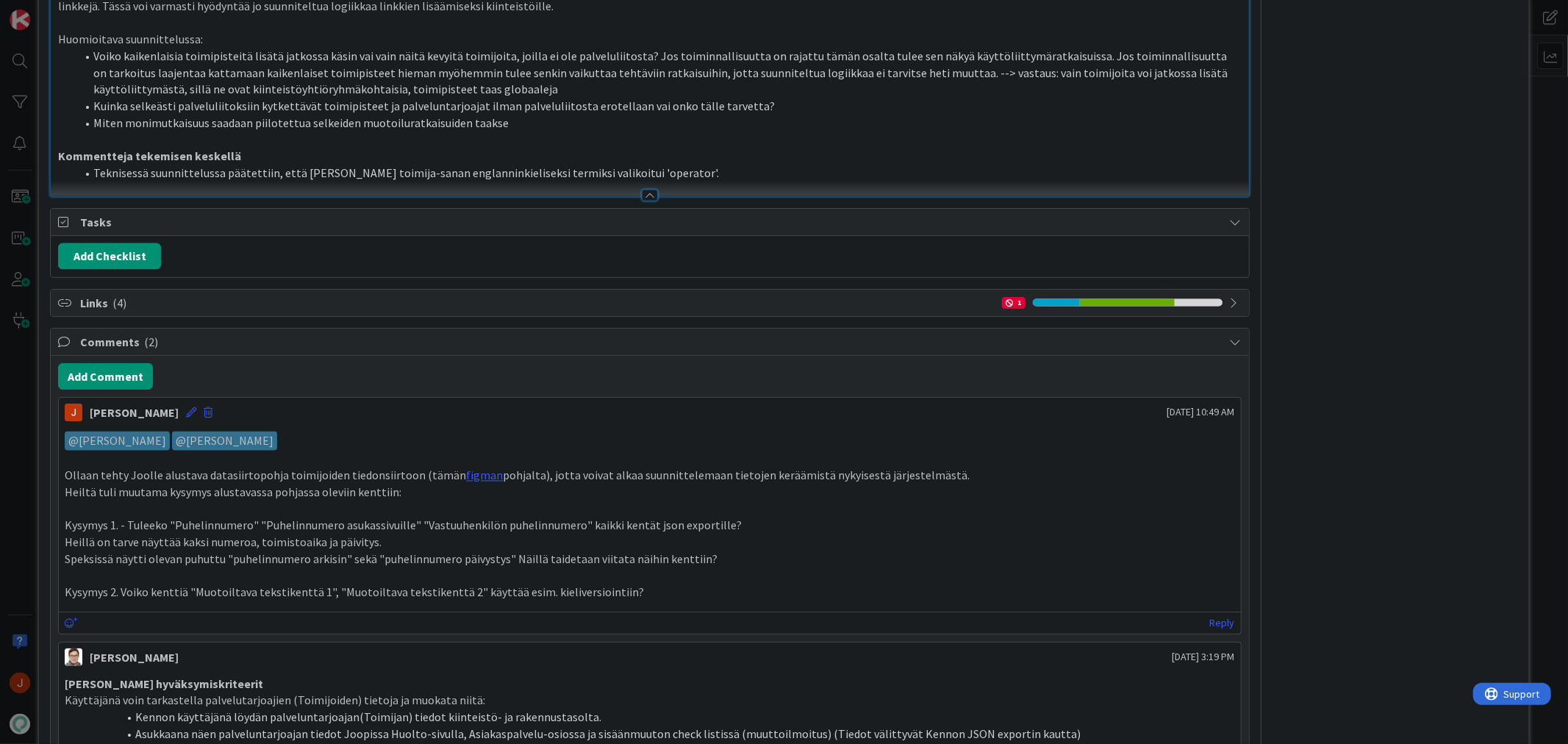
scroll to position [2091, 0]
